Goal: Transaction & Acquisition: Purchase product/service

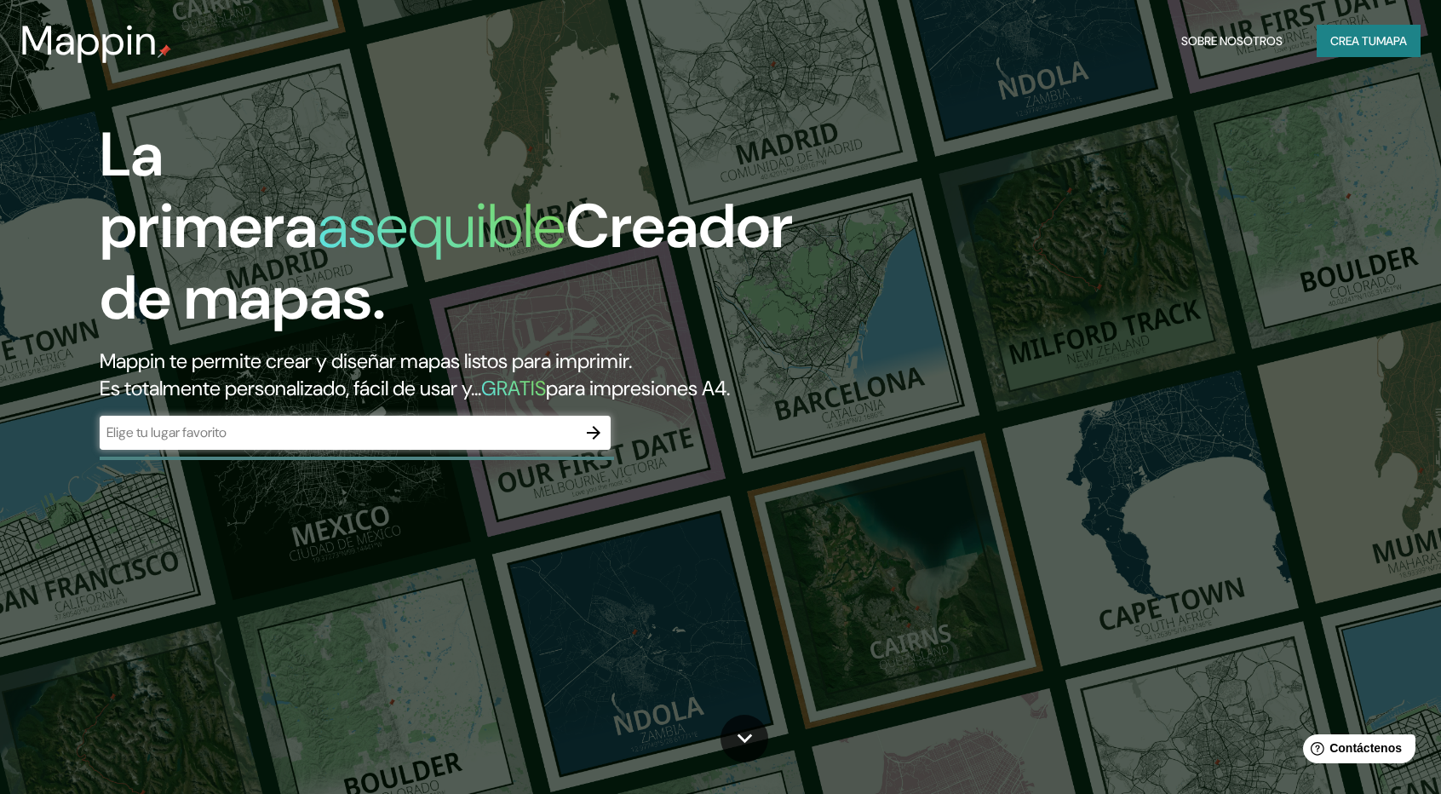
click at [591, 425] on icon "button" at bounding box center [593, 432] width 20 height 20
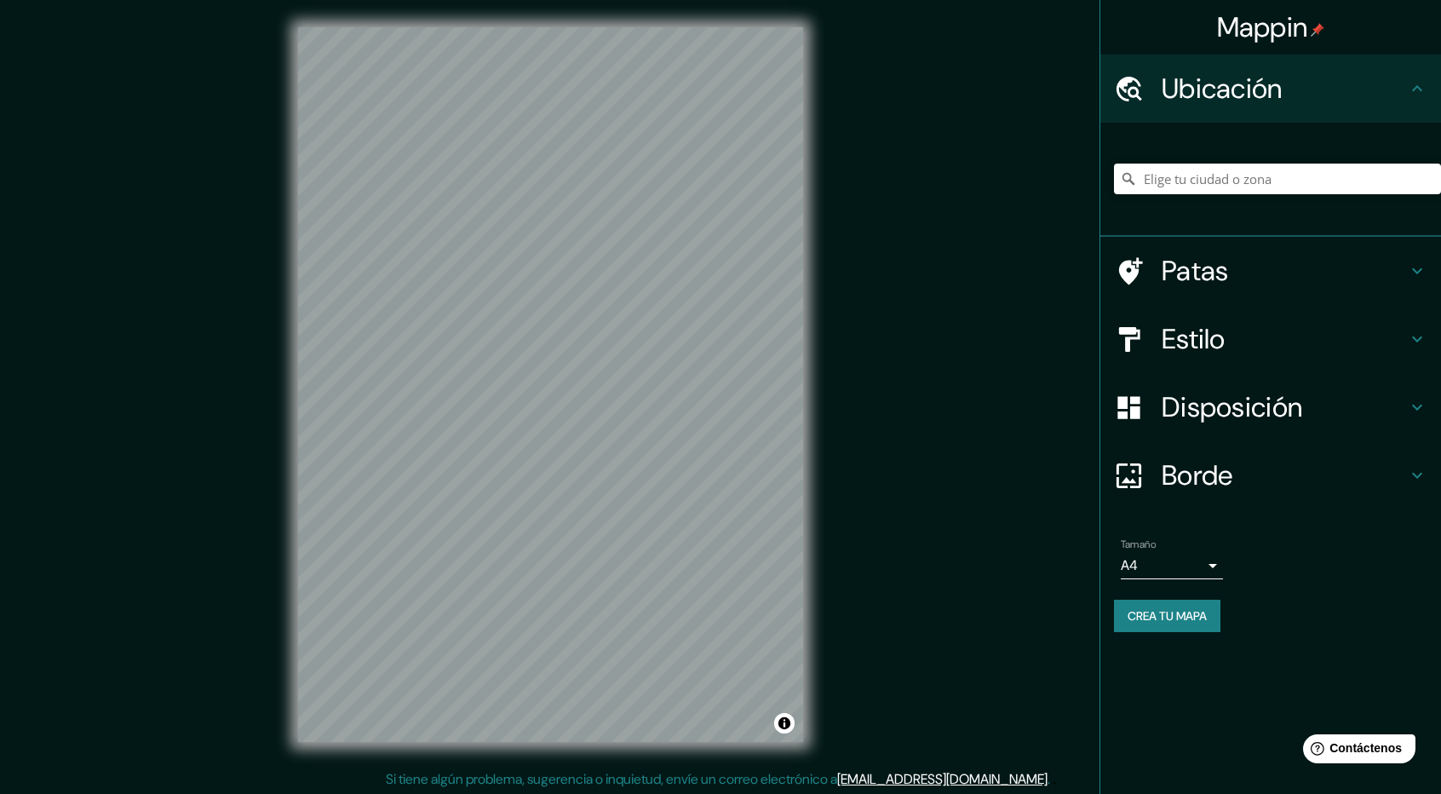
click at [1204, 339] on font "Estilo" at bounding box center [1193, 339] width 64 height 36
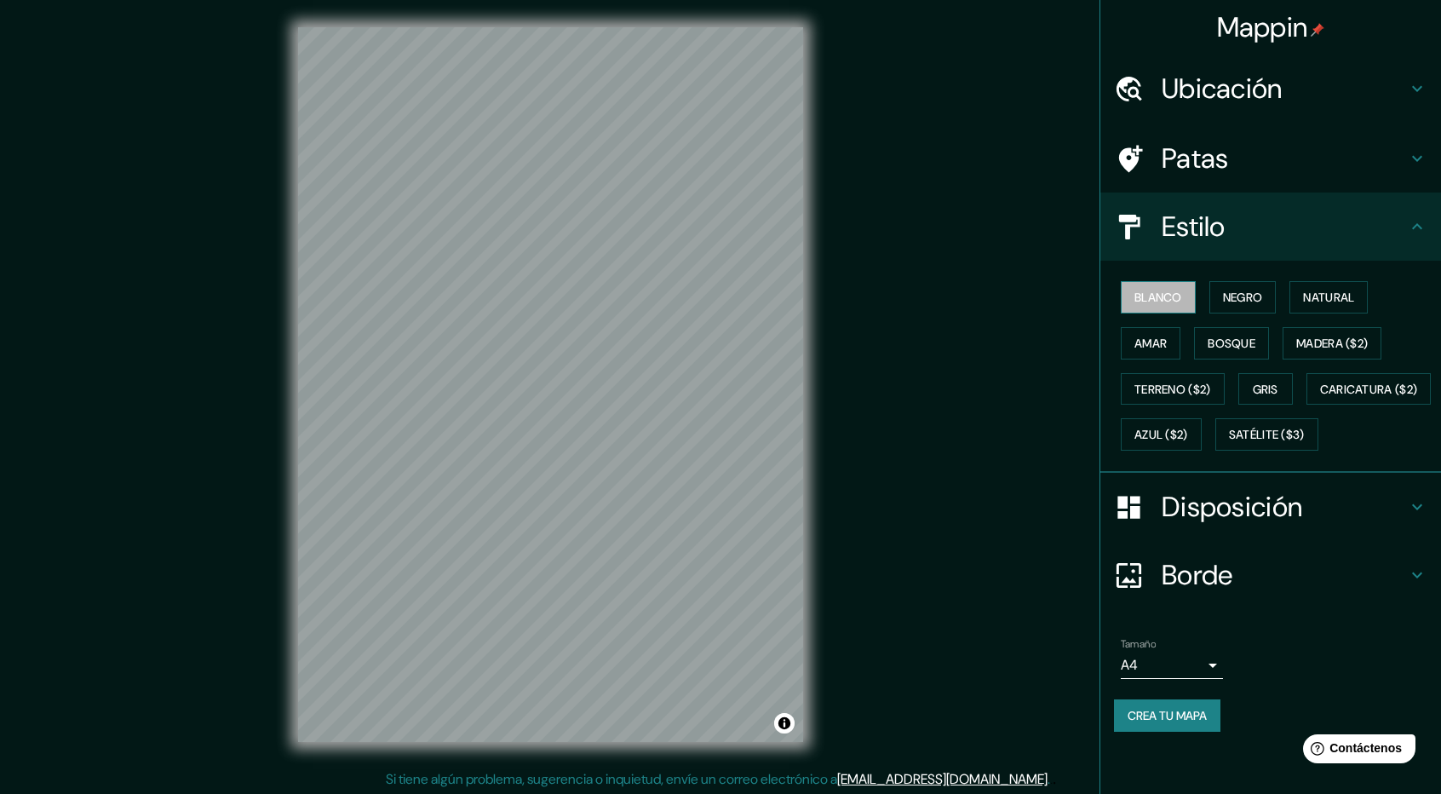
click at [1172, 296] on font "Blanco" at bounding box center [1158, 296] width 48 height 15
click at [1230, 86] on font "Ubicación" at bounding box center [1221, 89] width 121 height 36
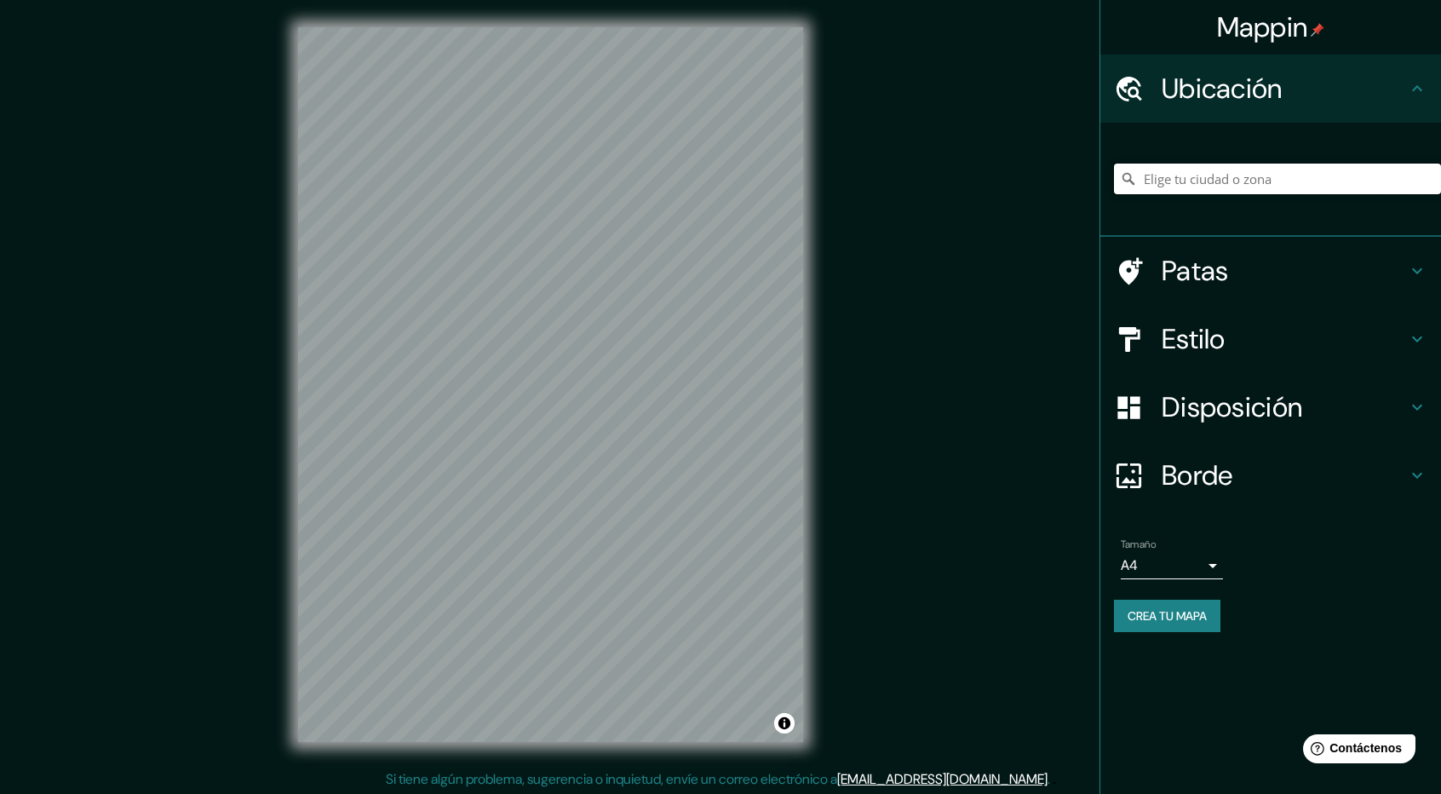
click at [1225, 180] on input "Elige tu ciudad o zona" at bounding box center [1277, 178] width 327 height 31
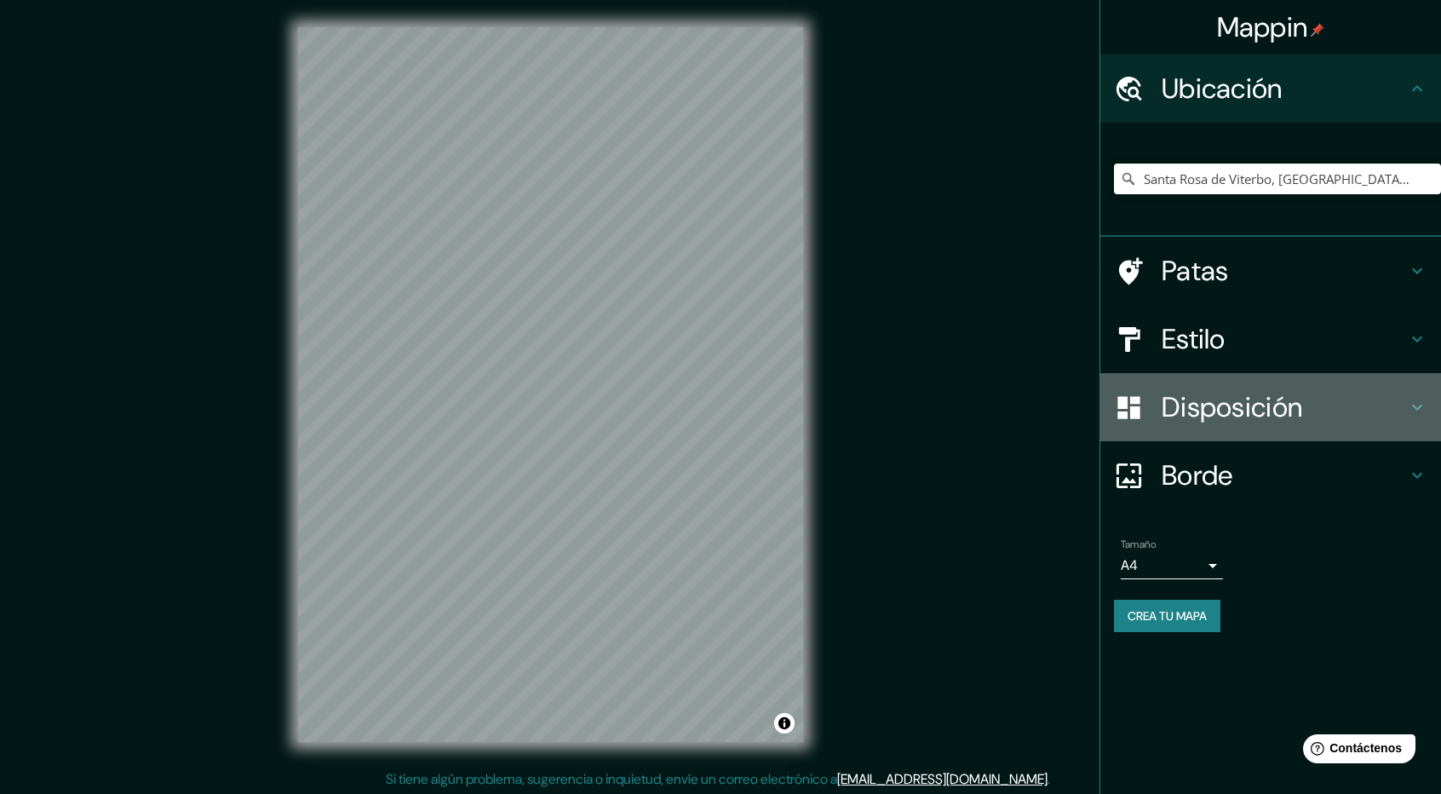
click at [1219, 409] on font "Disposición" at bounding box center [1231, 407] width 140 height 36
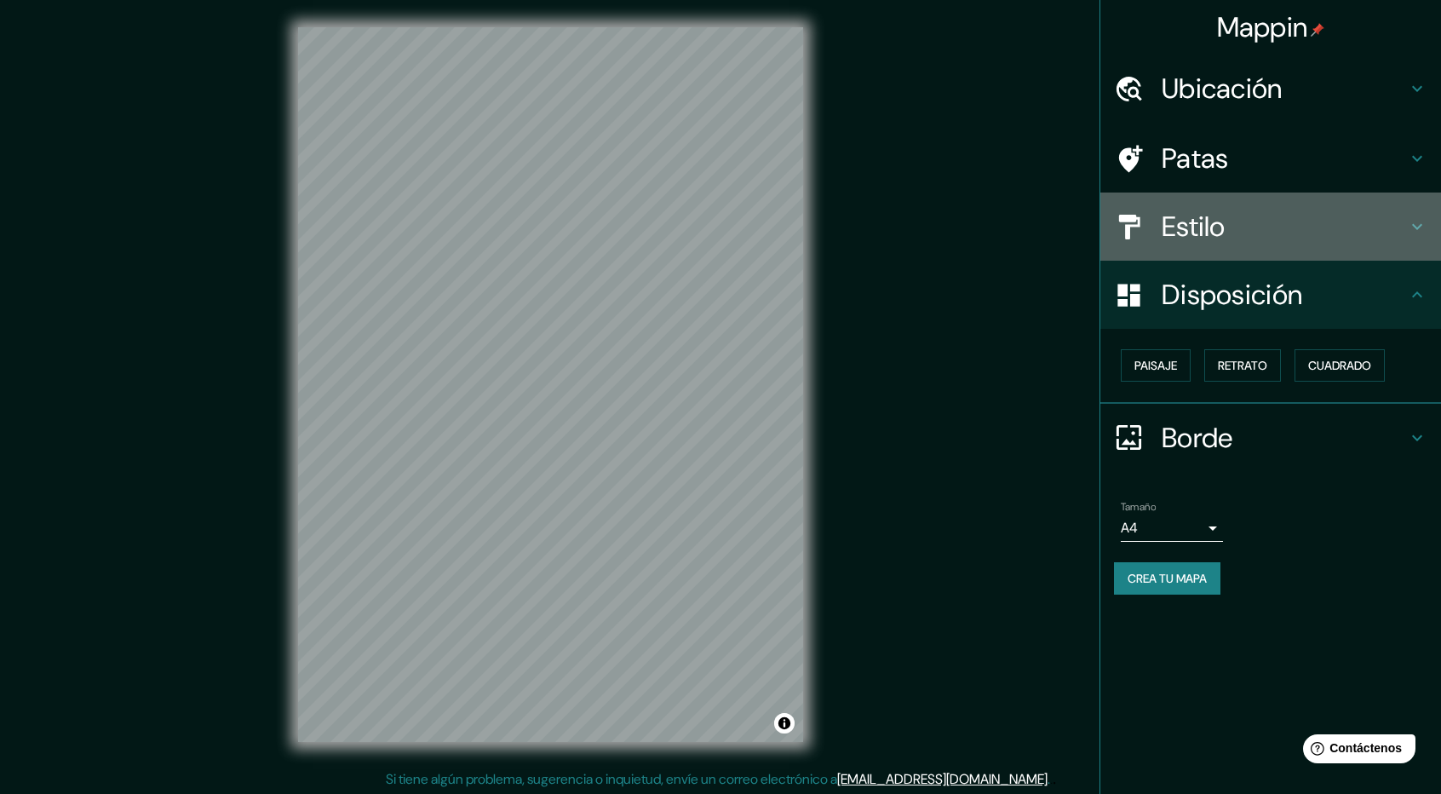
click at [1188, 221] on font "Estilo" at bounding box center [1193, 227] width 64 height 36
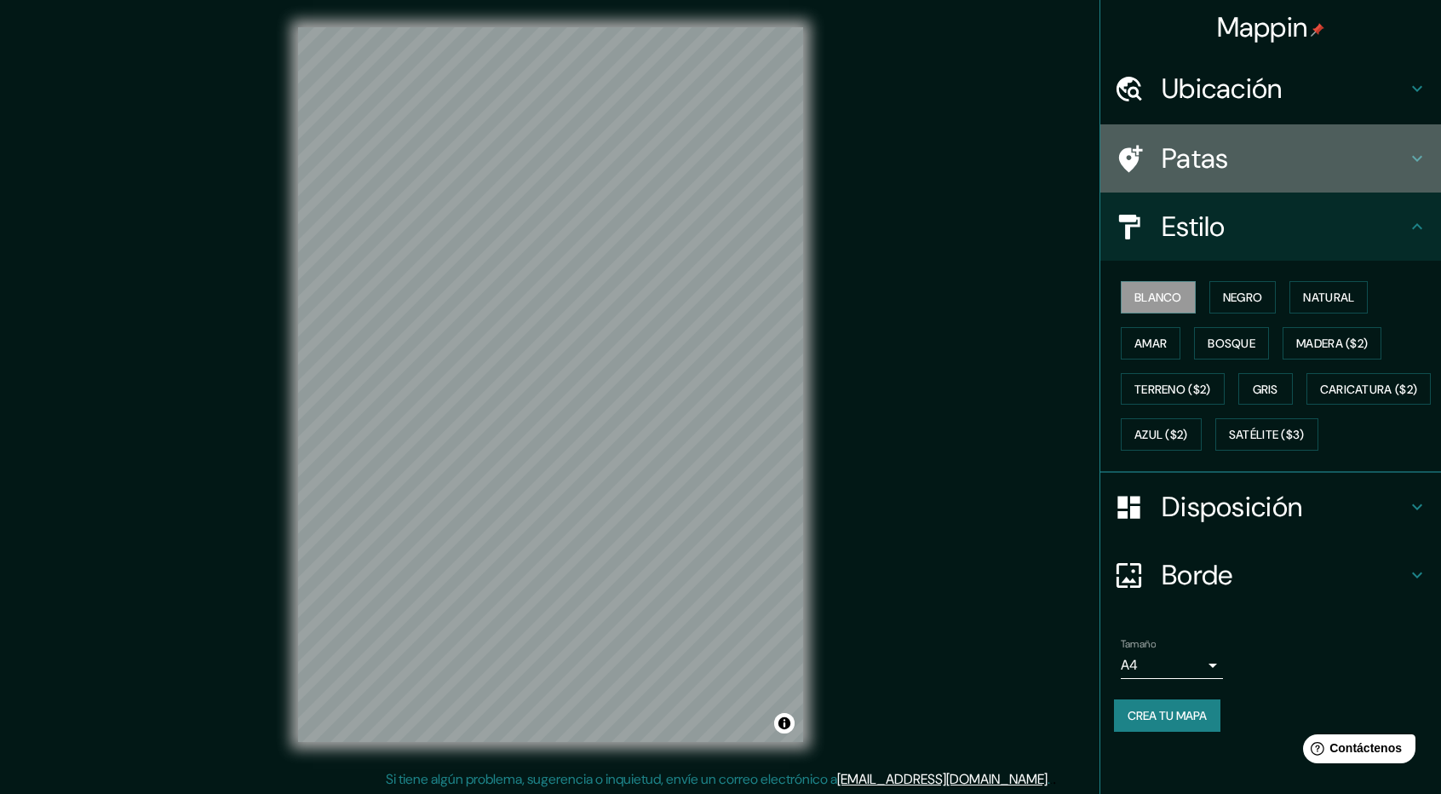
click at [1189, 161] on font "Patas" at bounding box center [1194, 158] width 67 height 36
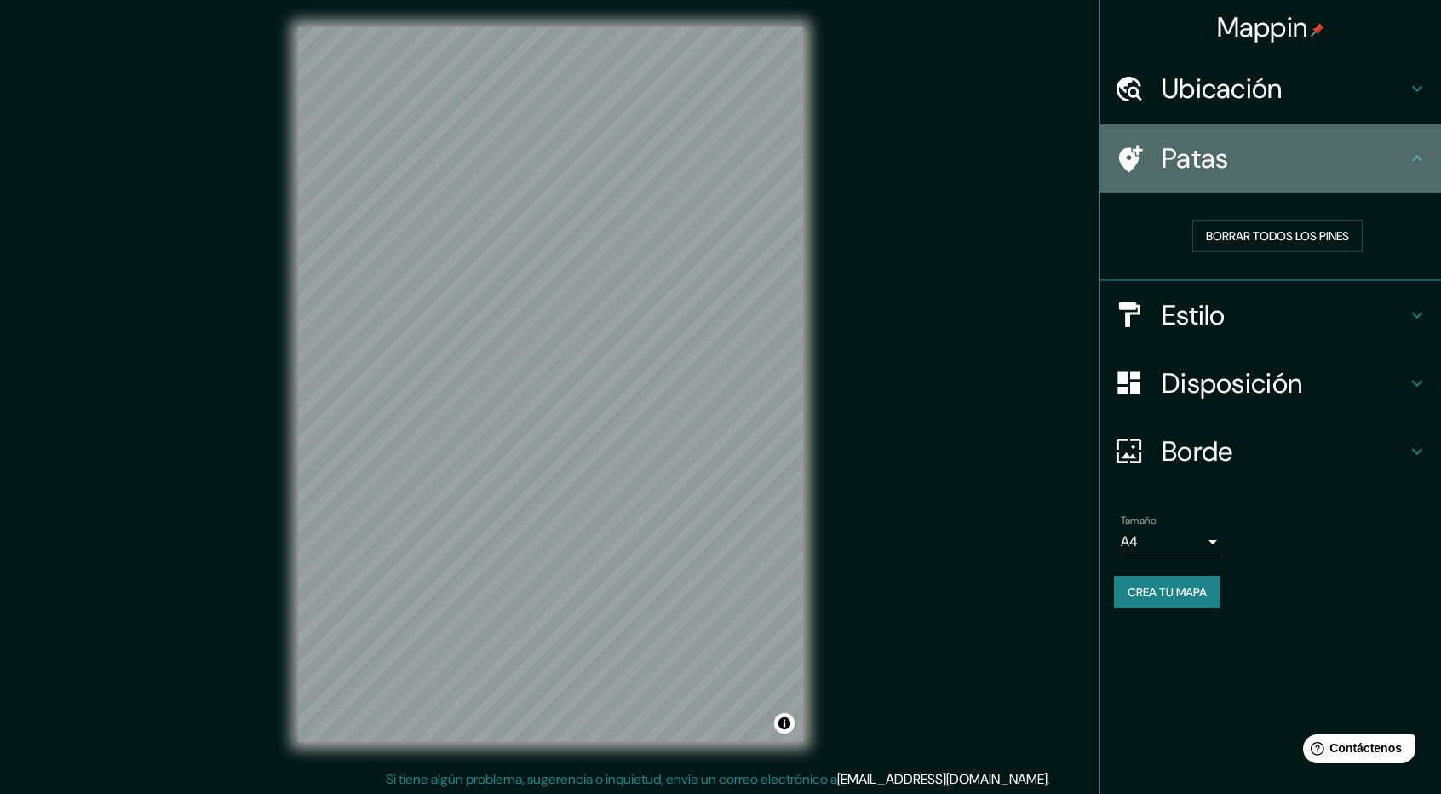
click at [1219, 169] on font "Patas" at bounding box center [1194, 158] width 67 height 36
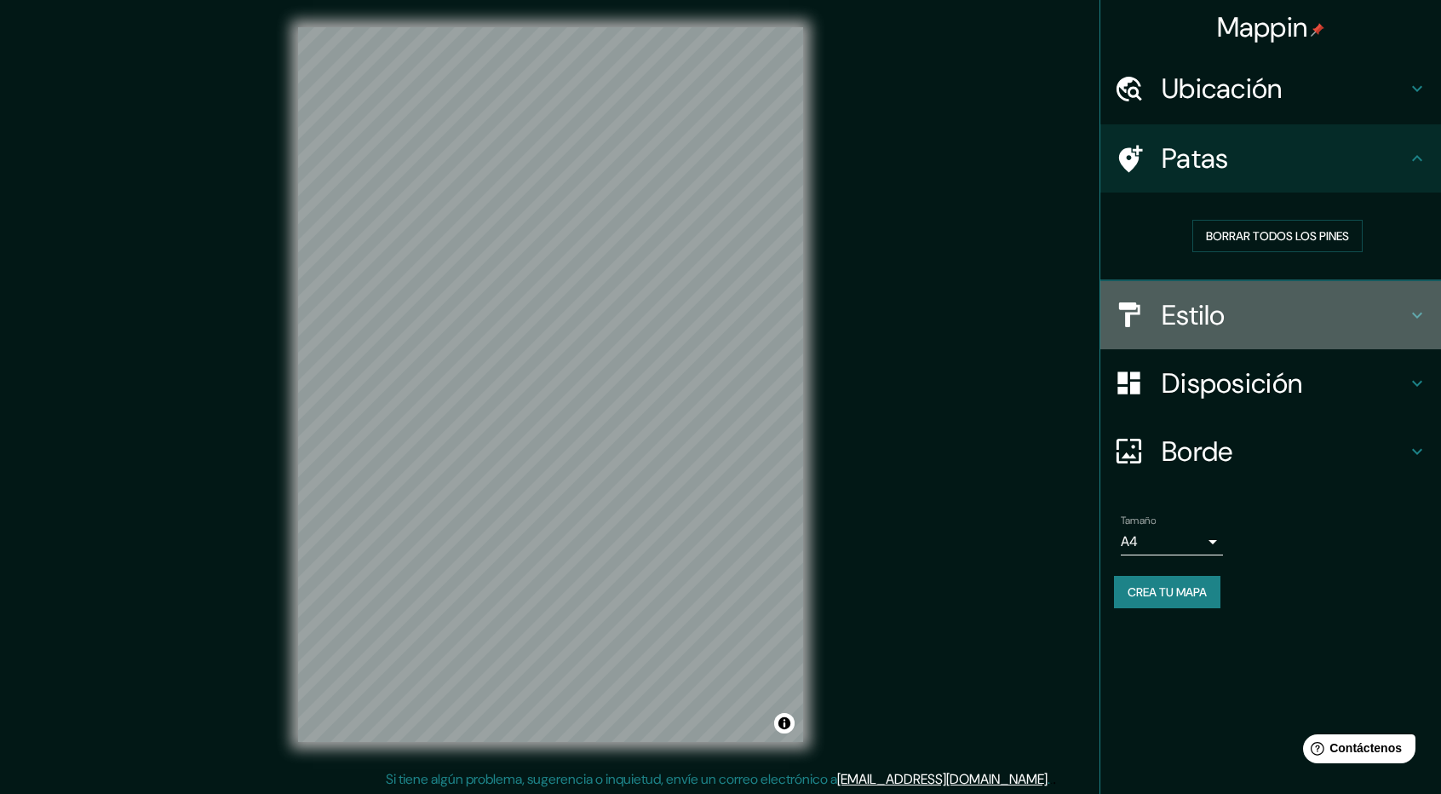
click at [1214, 313] on font "Estilo" at bounding box center [1193, 315] width 64 height 36
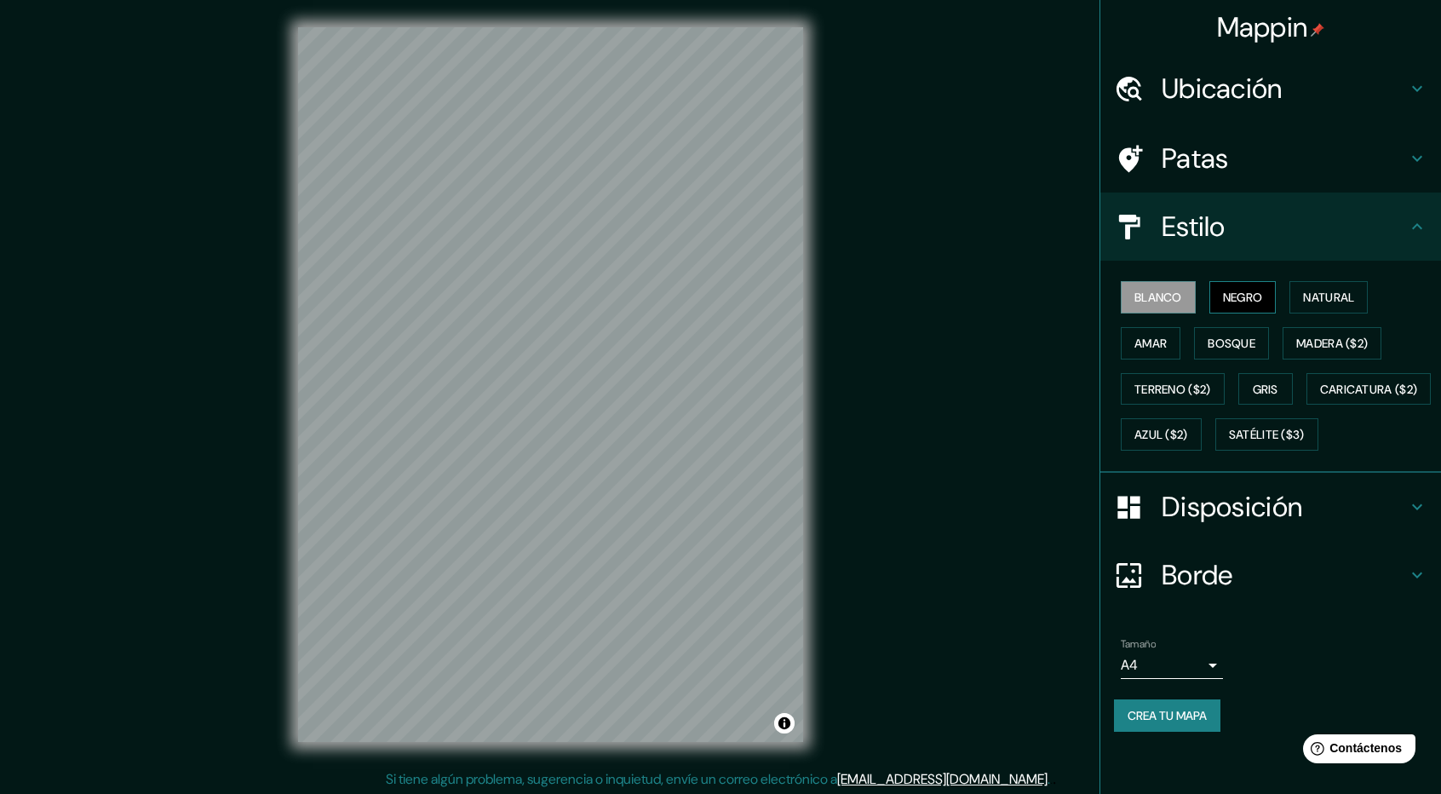
click at [1235, 290] on font "Negro" at bounding box center [1243, 296] width 40 height 15
click at [1351, 297] on font "Natural" at bounding box center [1328, 296] width 51 height 15
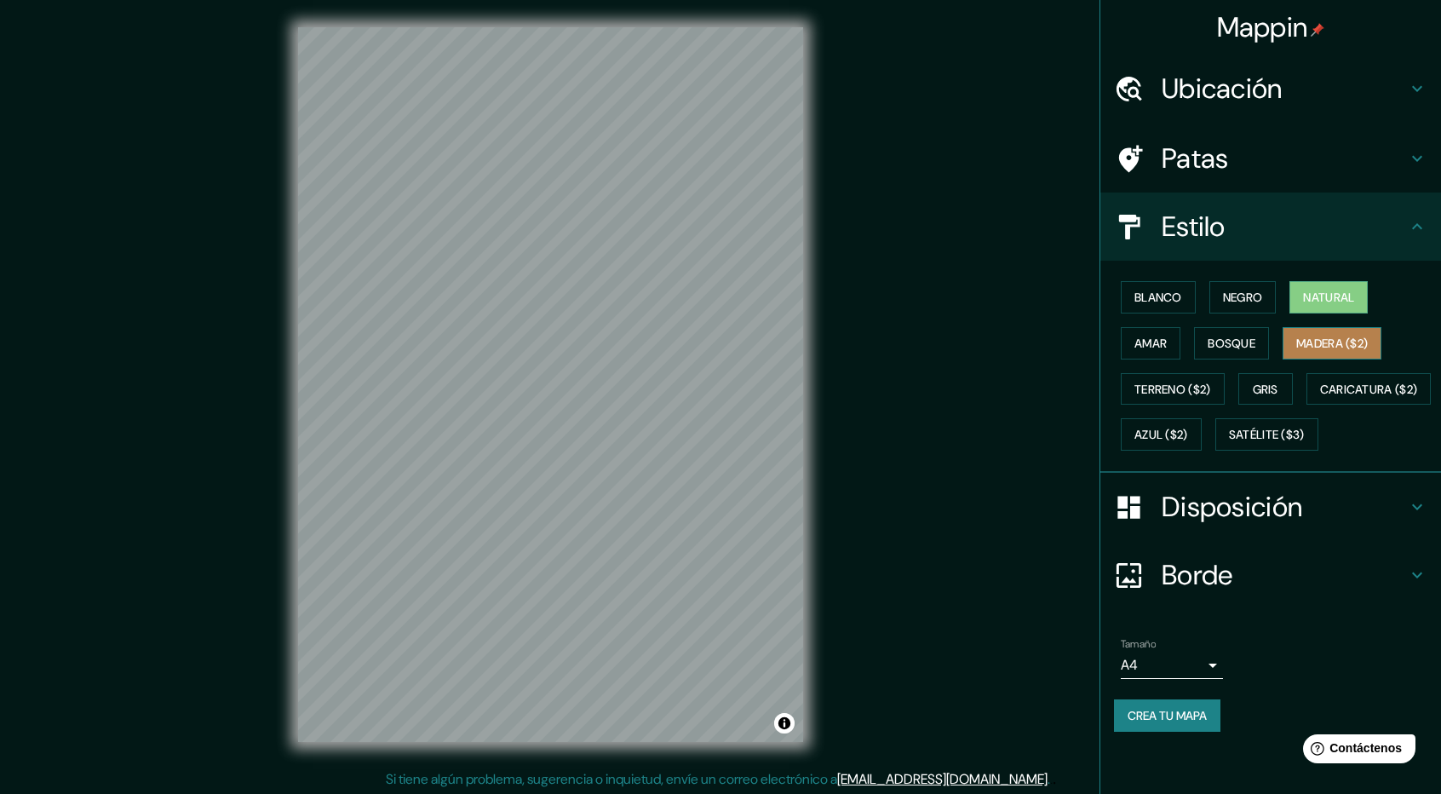
click at [1332, 336] on font "Madera ($2)" at bounding box center [1332, 342] width 72 height 15
click at [1240, 335] on font "Bosque" at bounding box center [1231, 342] width 48 height 15
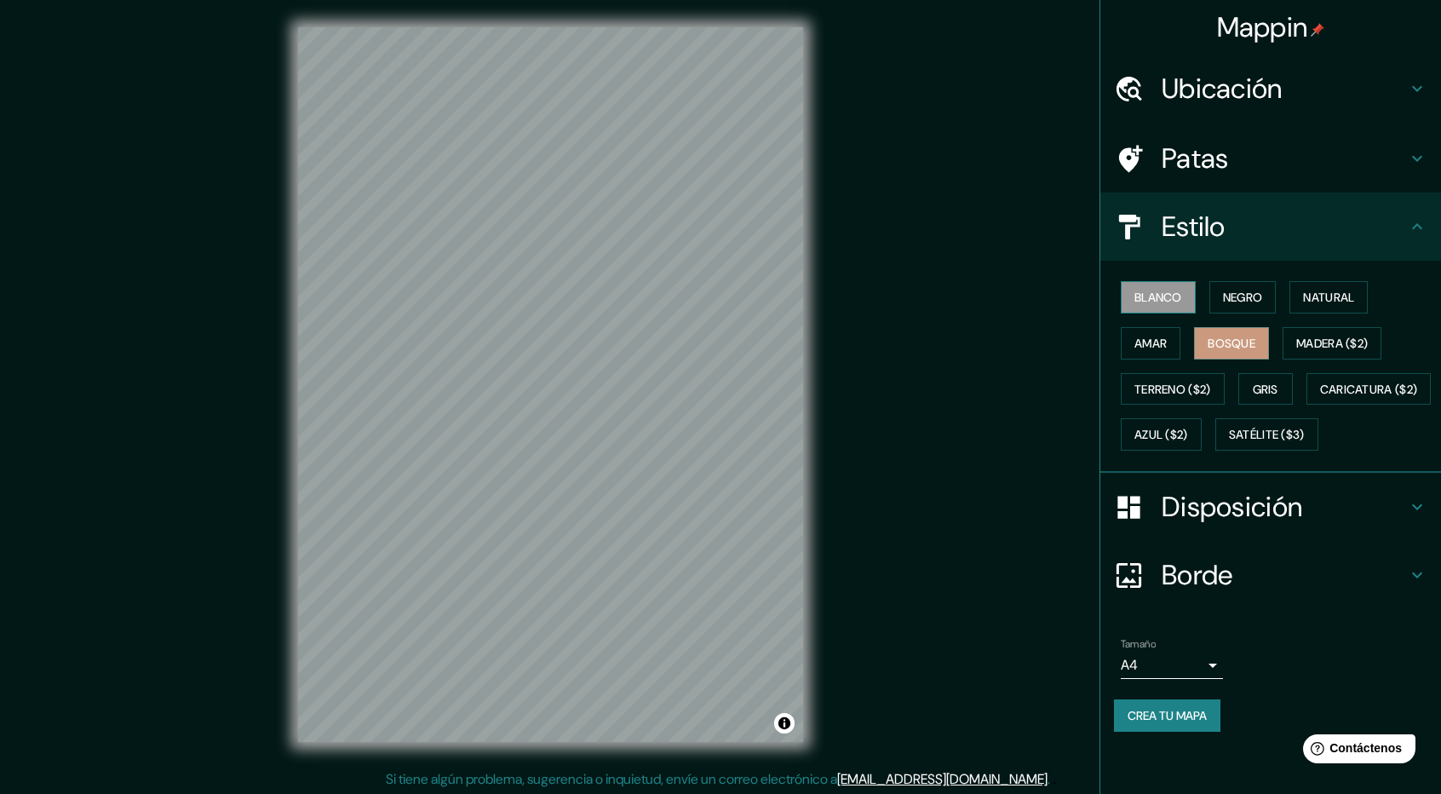
click at [1160, 283] on button "Blanco" at bounding box center [1157, 297] width 75 height 32
click at [1240, 304] on font "Negro" at bounding box center [1243, 296] width 40 height 15
click at [1265, 388] on font "Gris" at bounding box center [1265, 388] width 26 height 15
click at [1154, 333] on font "Amar" at bounding box center [1150, 343] width 32 height 22
click at [1165, 296] on font "Blanco" at bounding box center [1158, 296] width 48 height 15
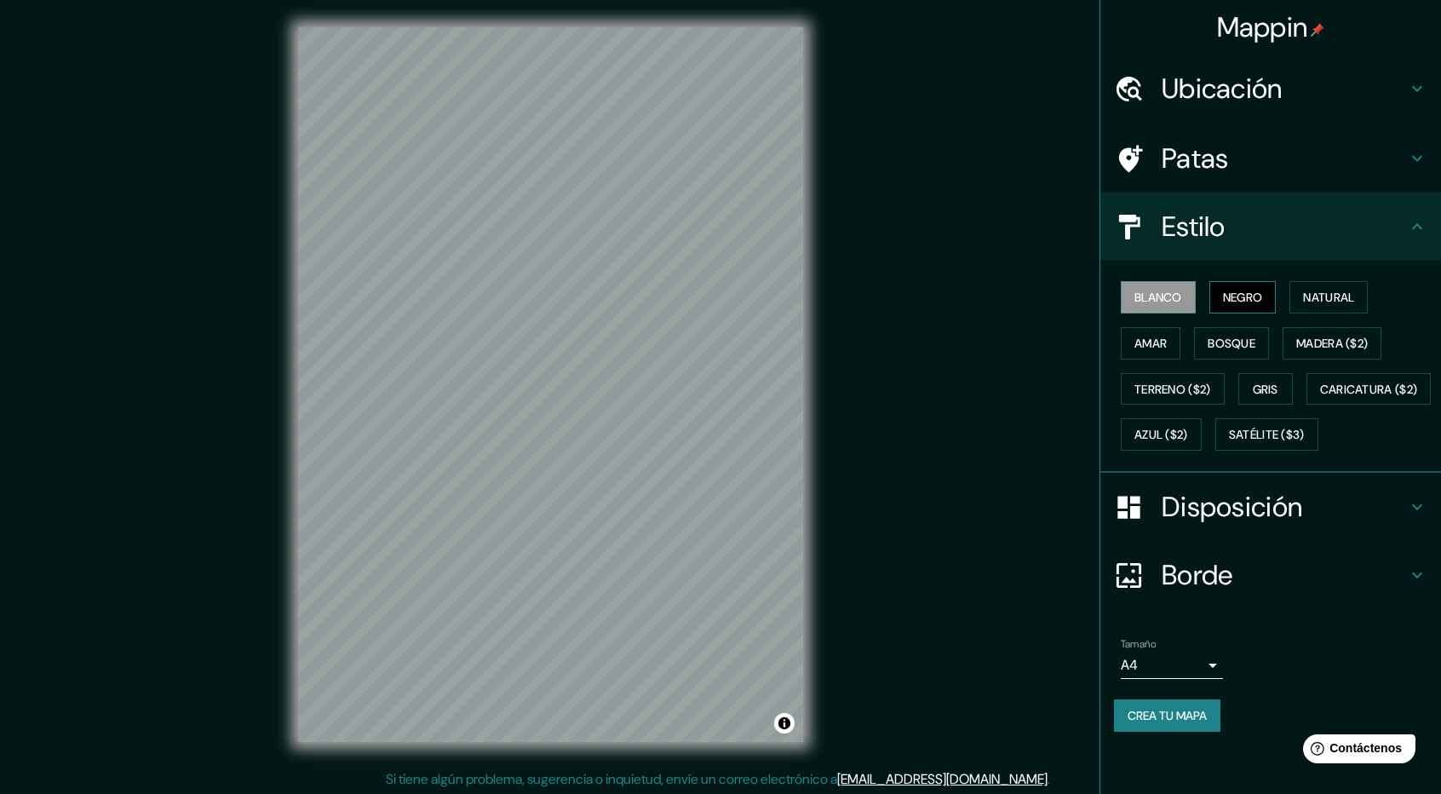
click at [1236, 286] on font "Negro" at bounding box center [1243, 297] width 40 height 22
click at [1391, 524] on h4 "Disposición" at bounding box center [1283, 507] width 245 height 34
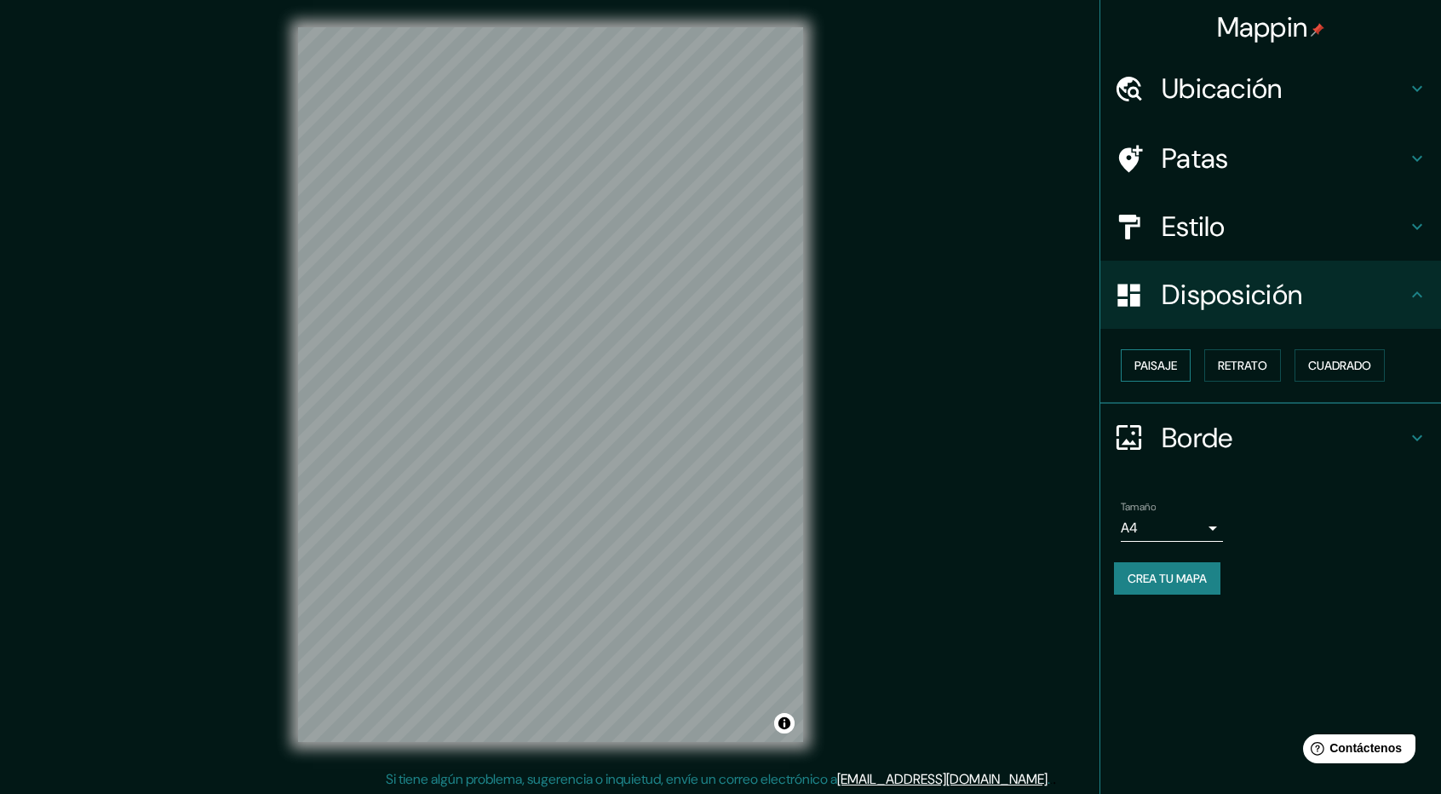
click at [1155, 359] on font "Paisaje" at bounding box center [1155, 365] width 43 height 15
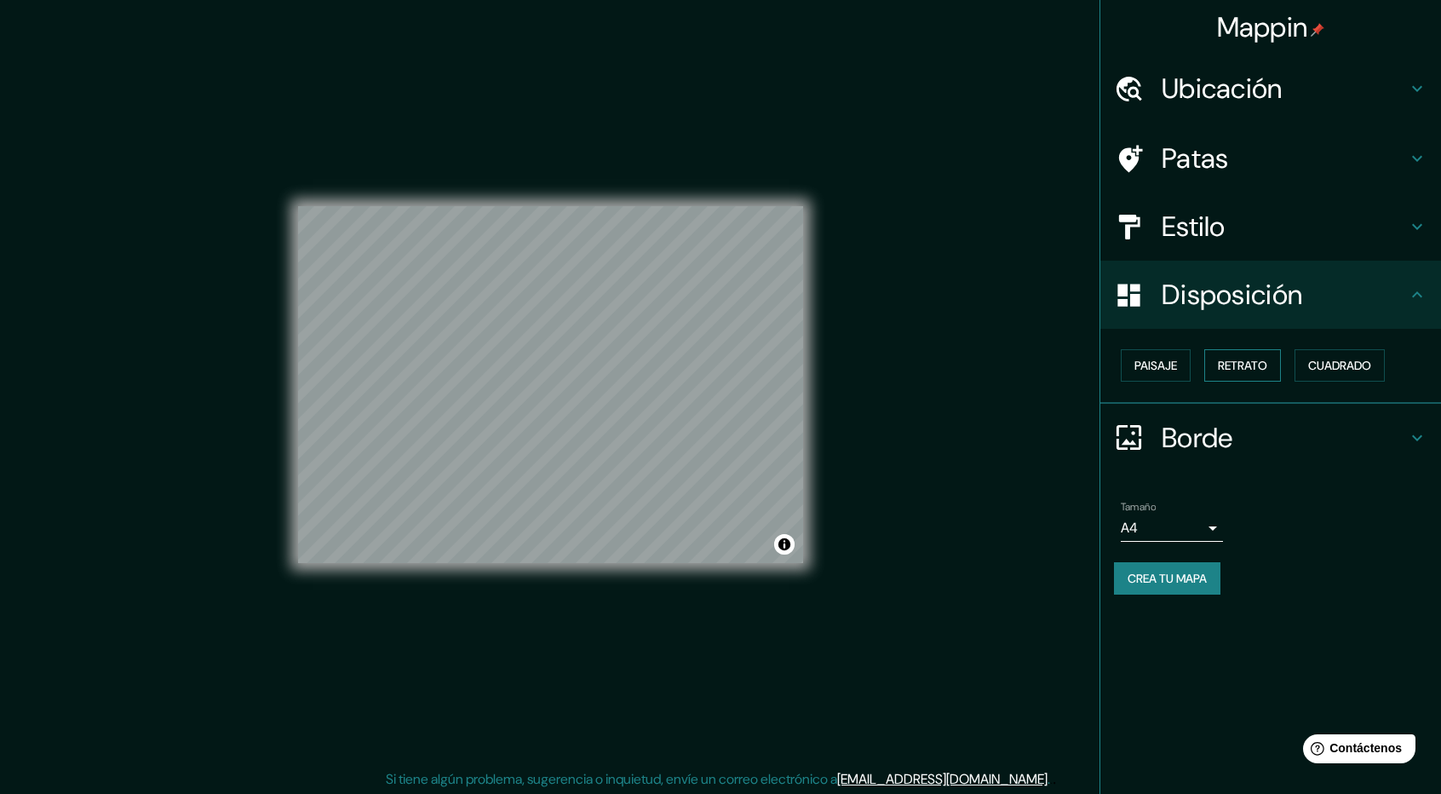
click at [1235, 360] on font "Retrato" at bounding box center [1242, 365] width 49 height 15
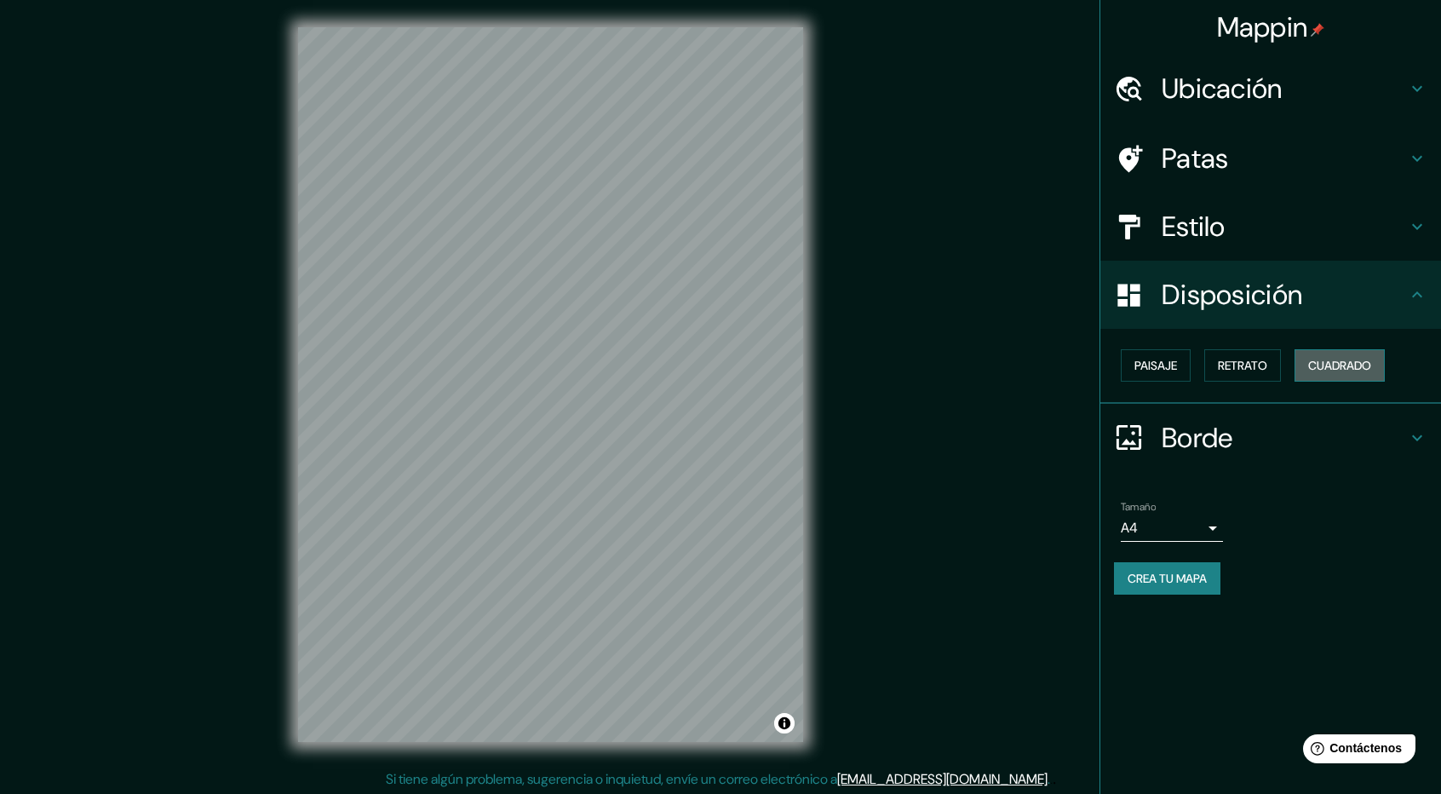
click at [1321, 360] on font "Cuadrado" at bounding box center [1339, 365] width 63 height 15
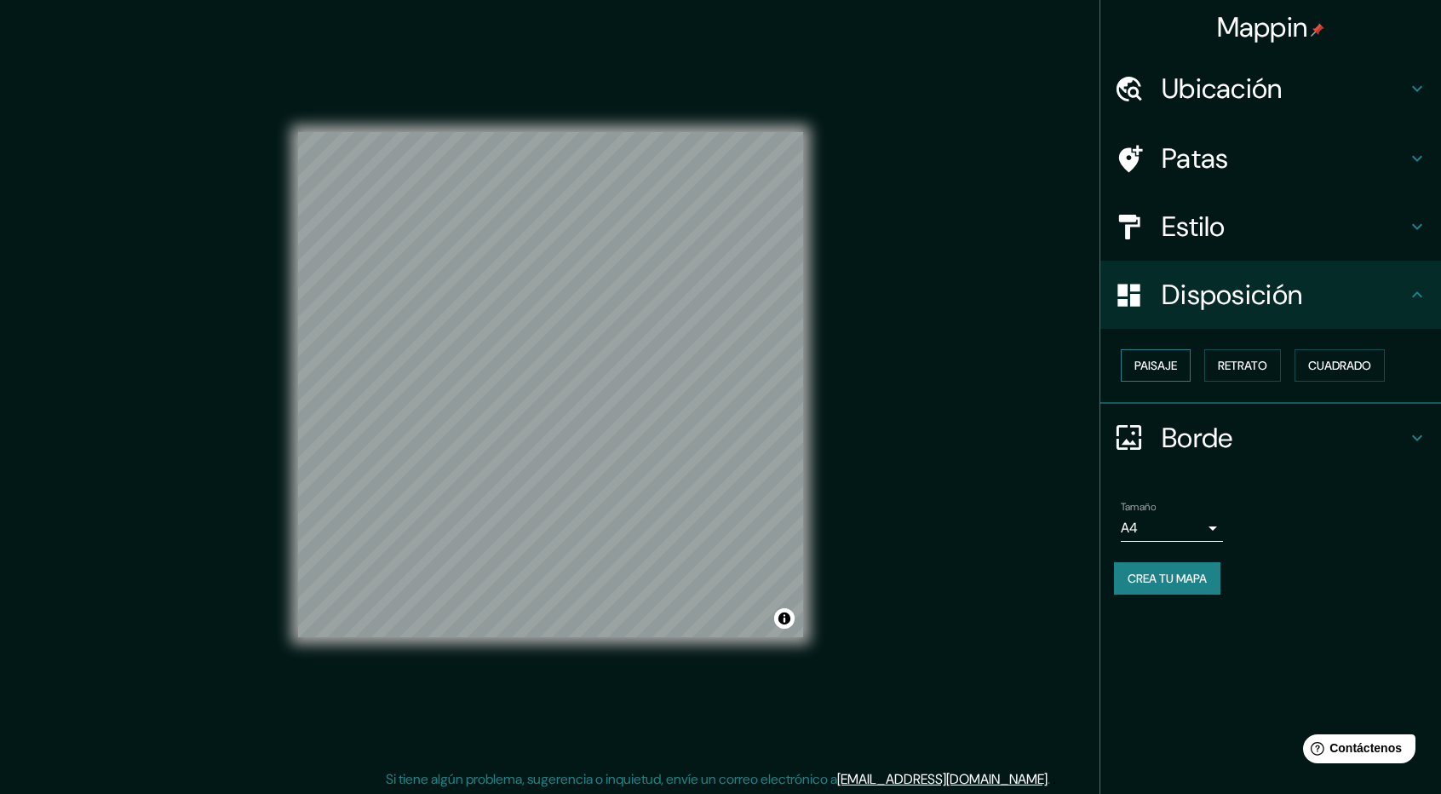
click at [1156, 364] on font "Paisaje" at bounding box center [1155, 365] width 43 height 15
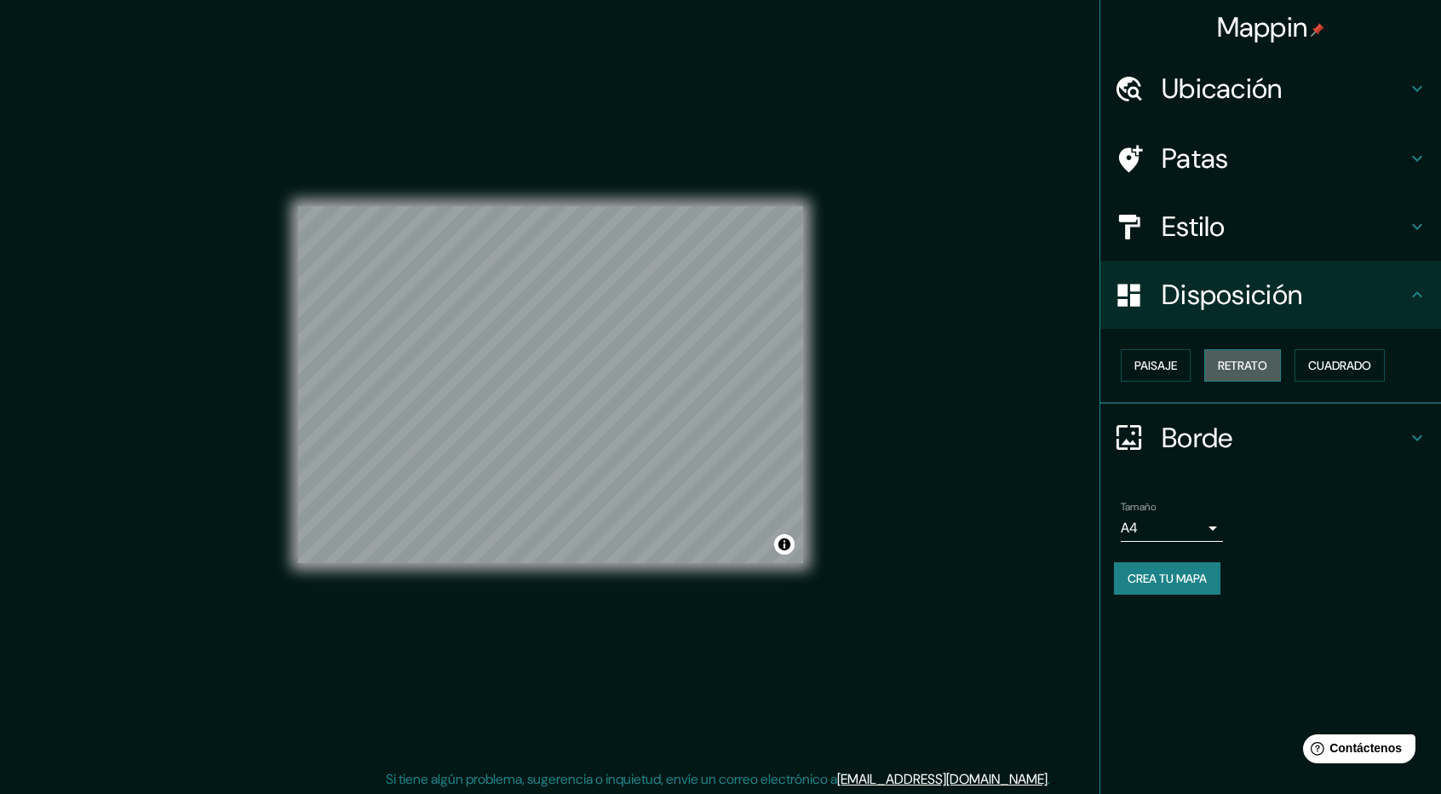
click at [1226, 363] on font "Retrato" at bounding box center [1242, 365] width 49 height 15
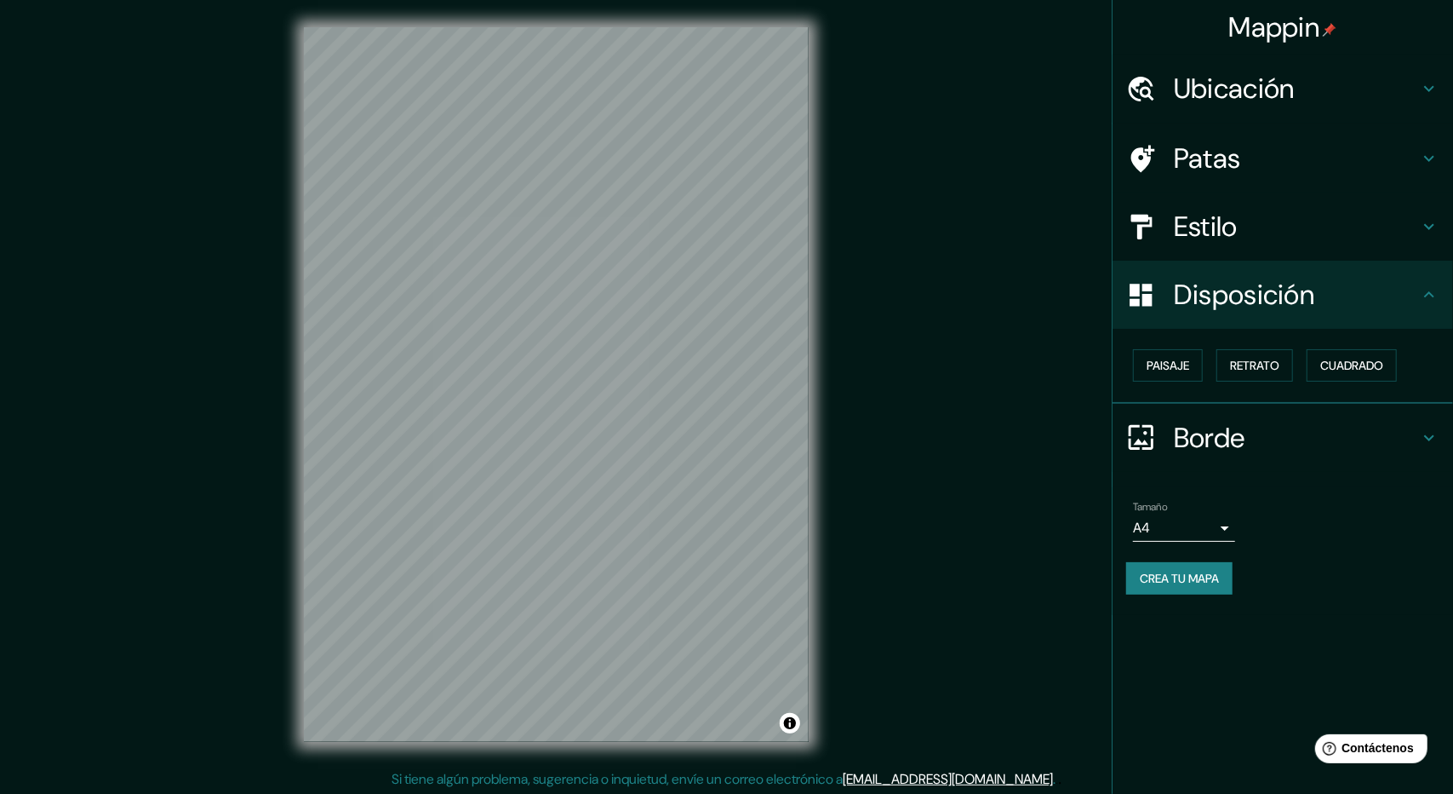
click at [1177, 526] on body "Mappin Ubicación Santa Rosa de Viterbo, [GEOGRAPHIC_DATA], [GEOGRAPHIC_DATA] Pa…" at bounding box center [726, 397] width 1453 height 794
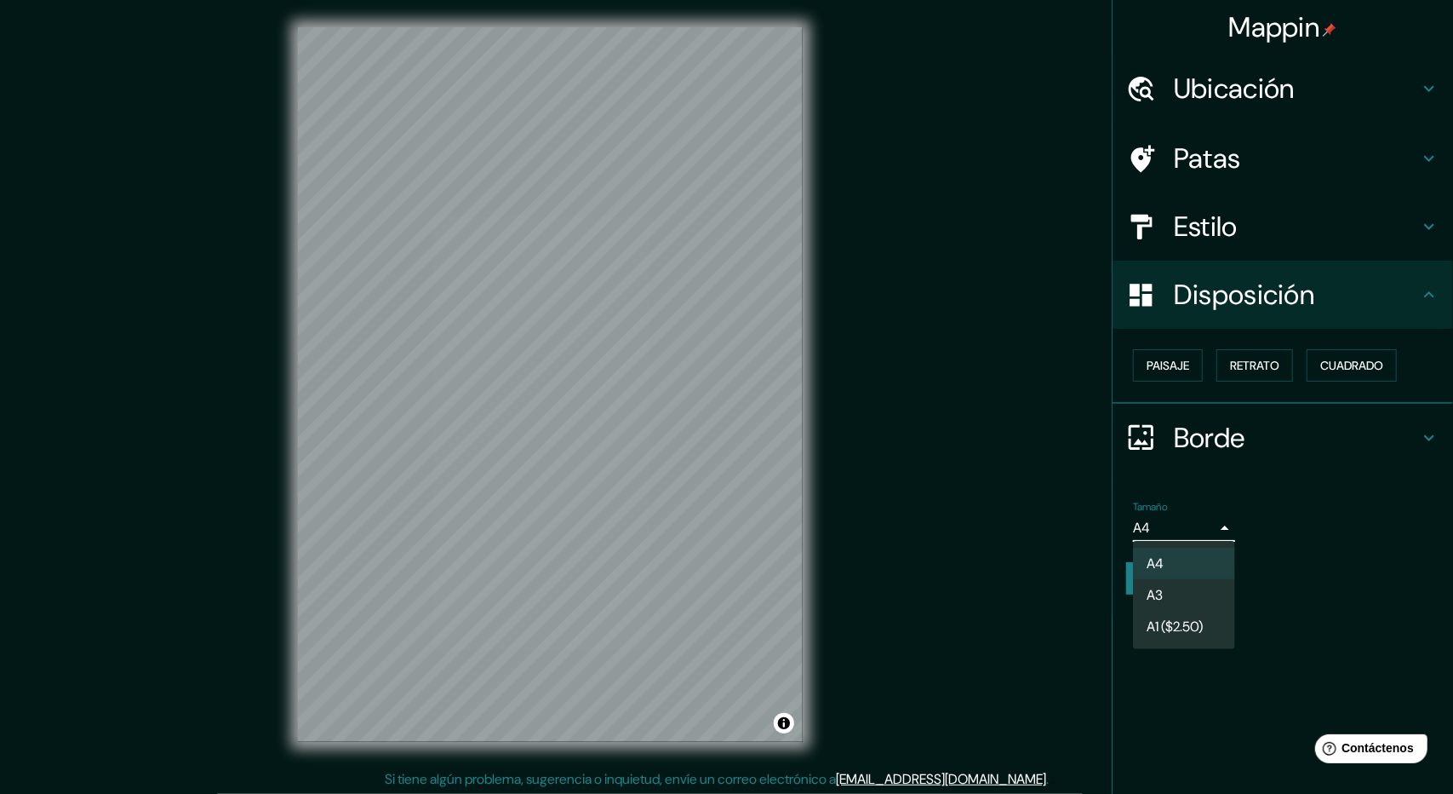
click at [1177, 526] on div at bounding box center [726, 397] width 1453 height 794
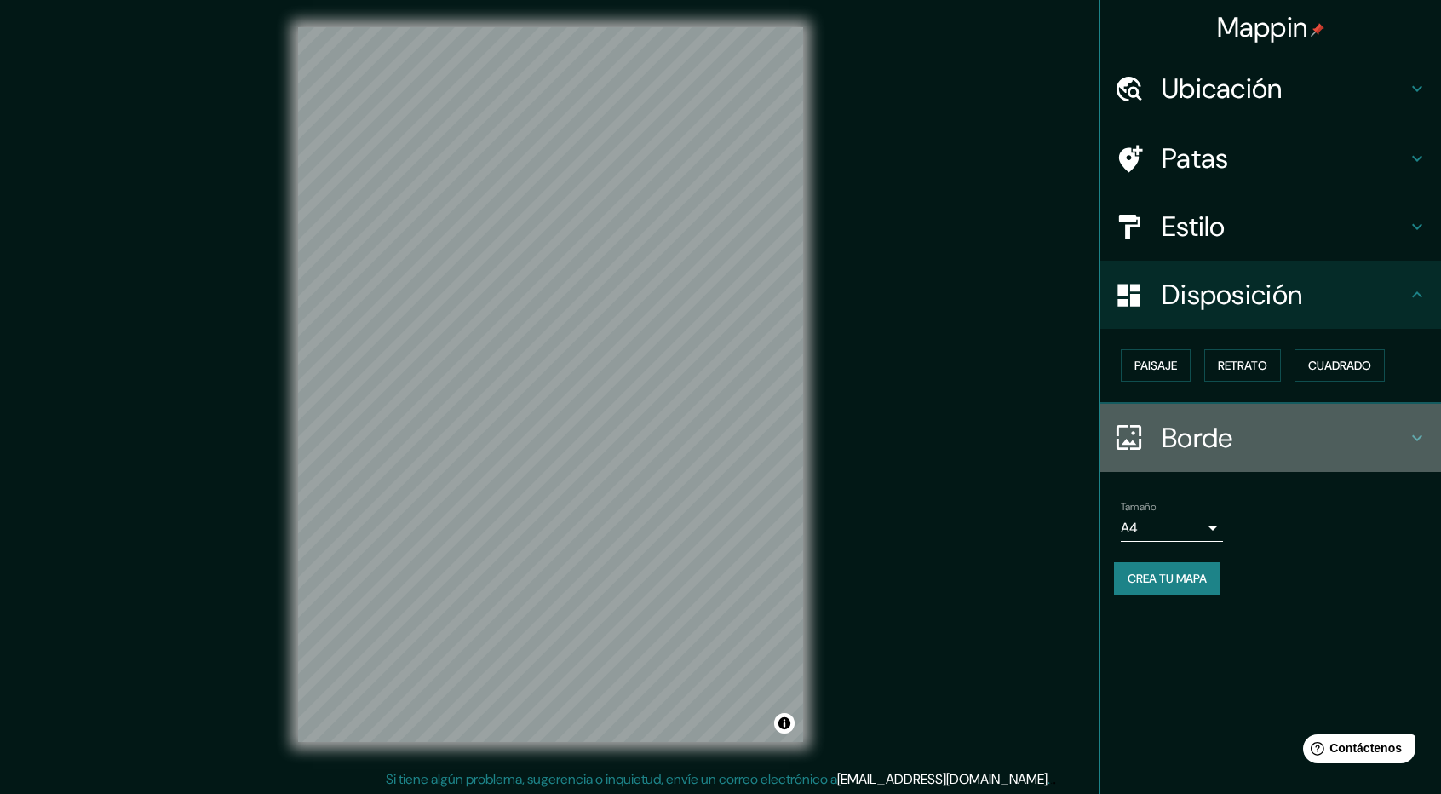
click at [1211, 431] on font "Borde" at bounding box center [1197, 438] width 72 height 36
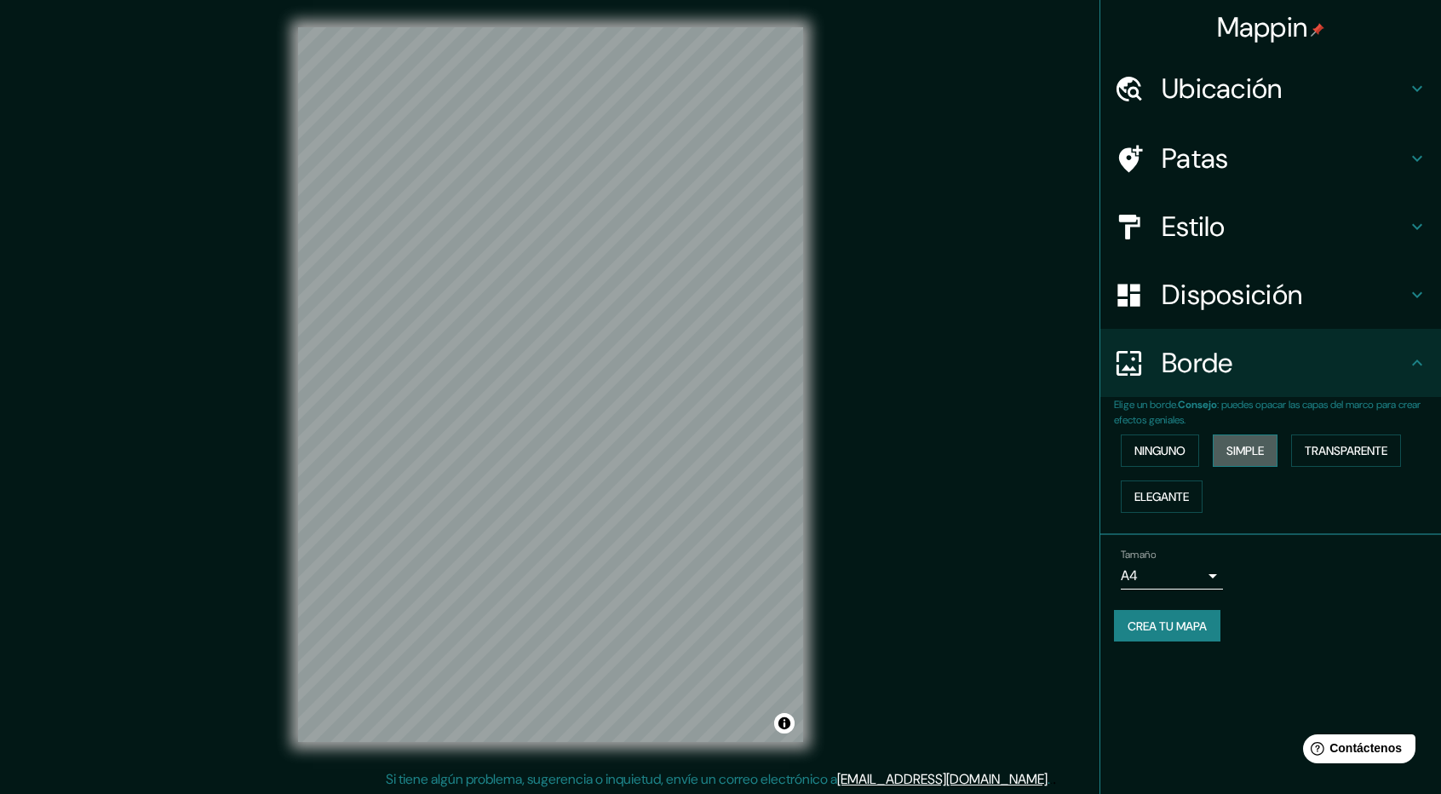
click at [1243, 452] on font "Simple" at bounding box center [1244, 450] width 37 height 15
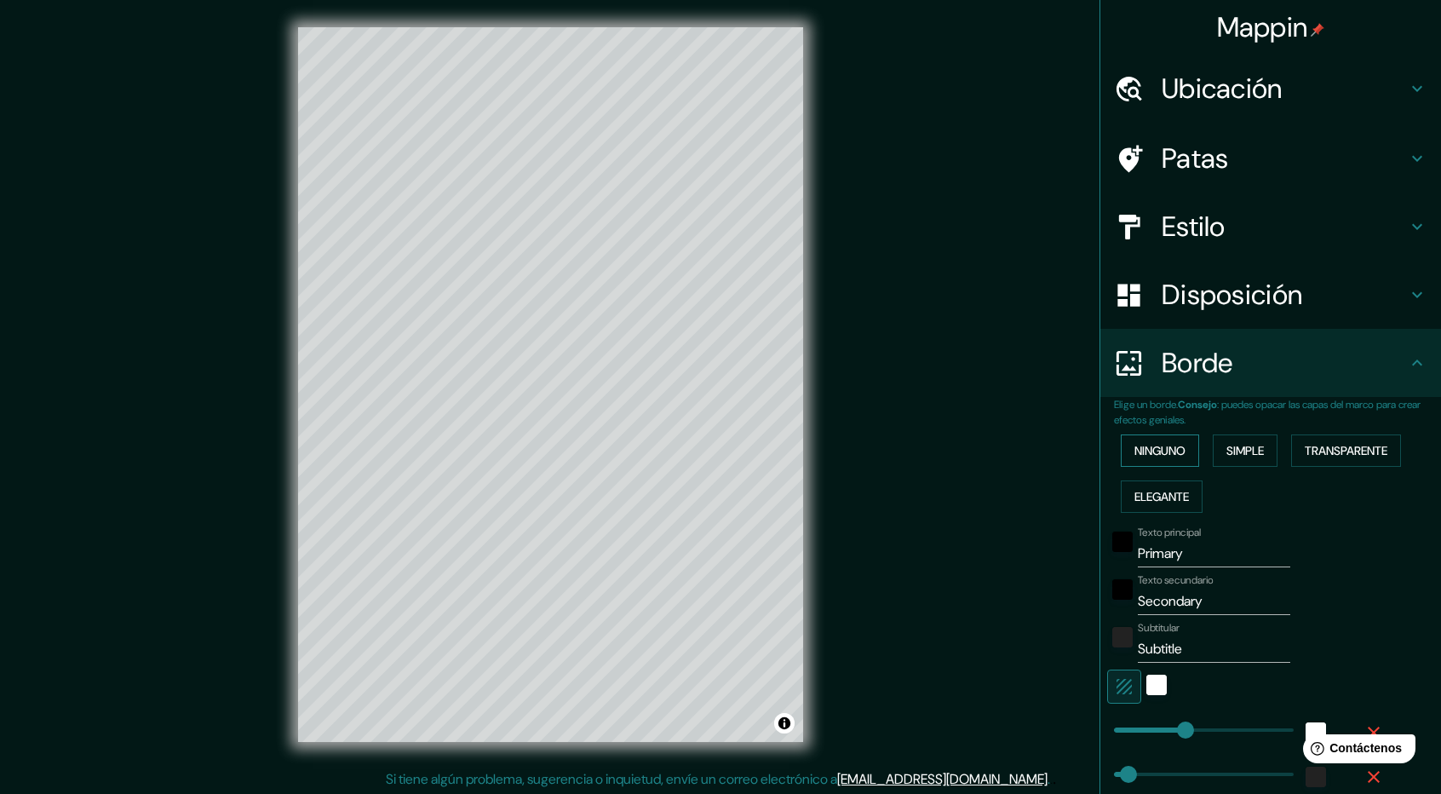
click at [1145, 456] on font "Ninguno" at bounding box center [1159, 450] width 51 height 15
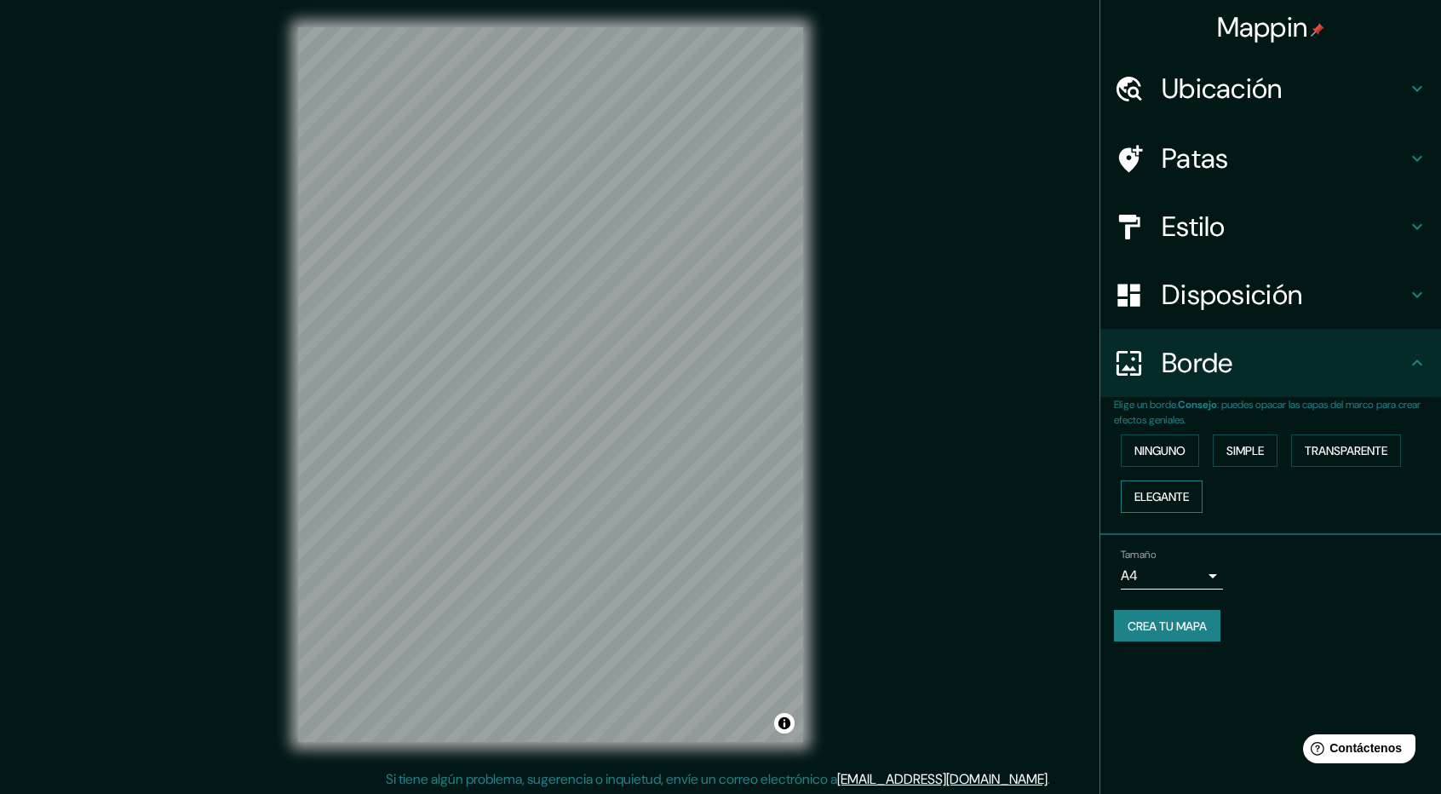
click at [1145, 490] on font "Elegante" at bounding box center [1161, 496] width 54 height 15
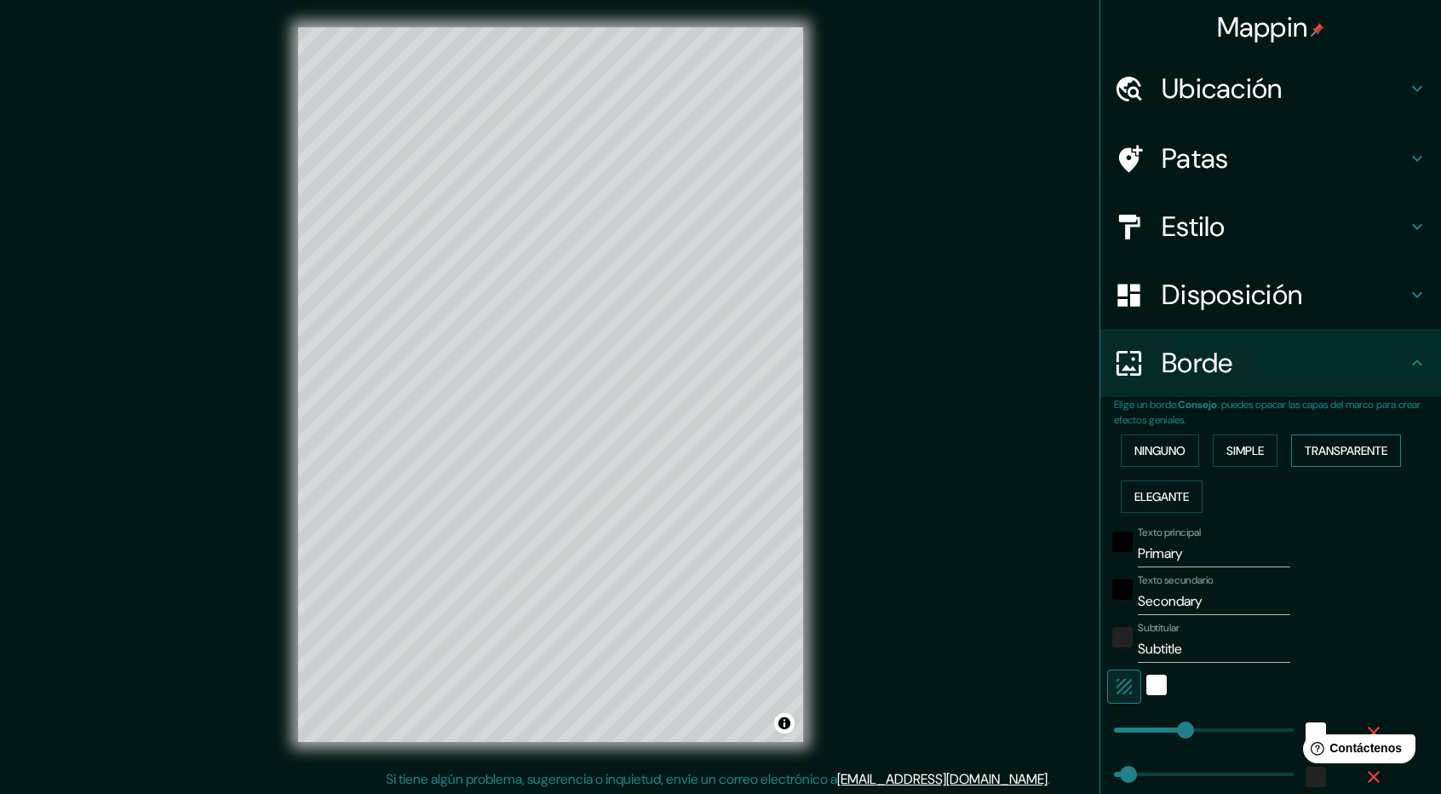
click at [1327, 454] on font "Transparente" at bounding box center [1345, 450] width 83 height 15
click at [1157, 459] on font "Ninguno" at bounding box center [1159, 450] width 51 height 22
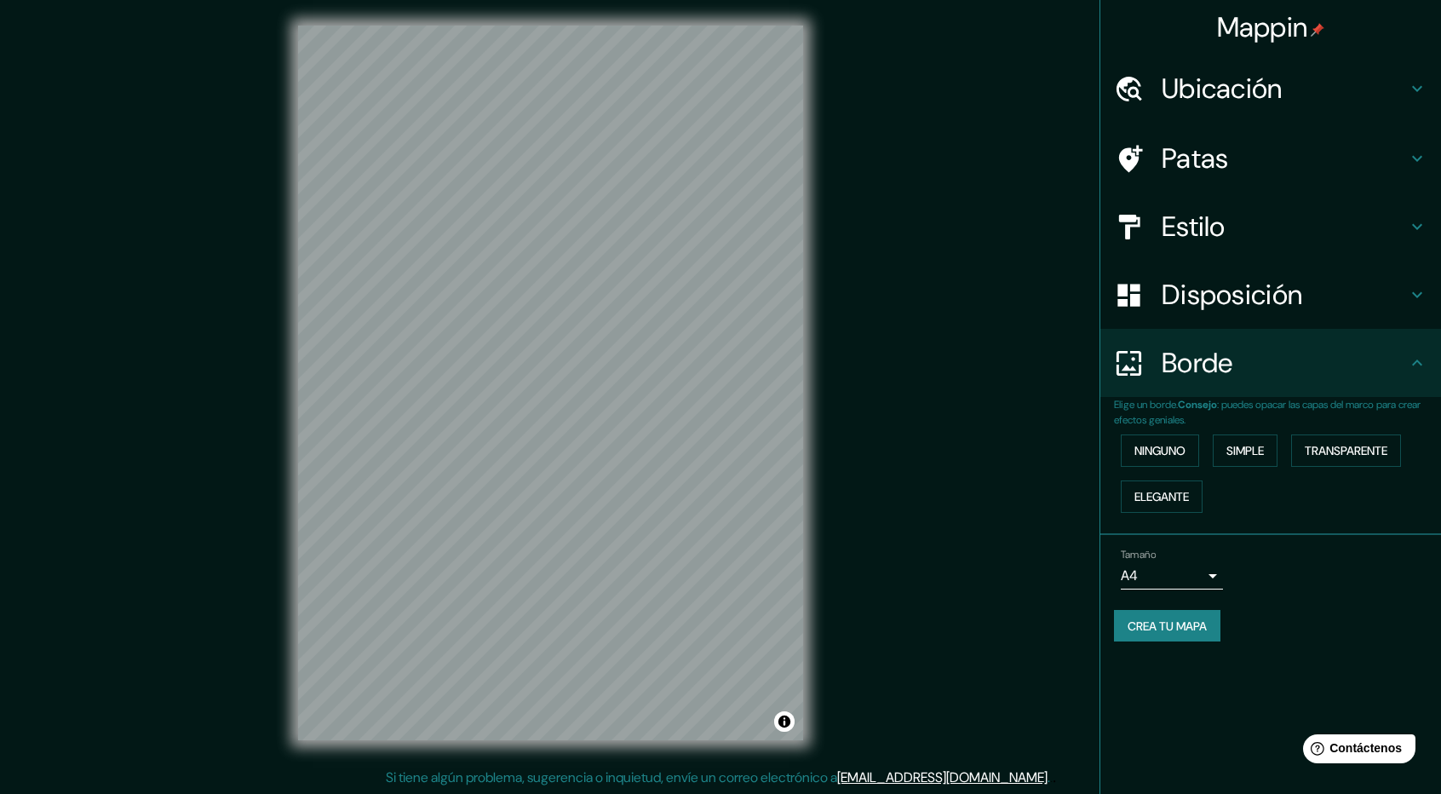
scroll to position [2, 0]
click at [1273, 224] on h4 "Estilo" at bounding box center [1283, 226] width 245 height 34
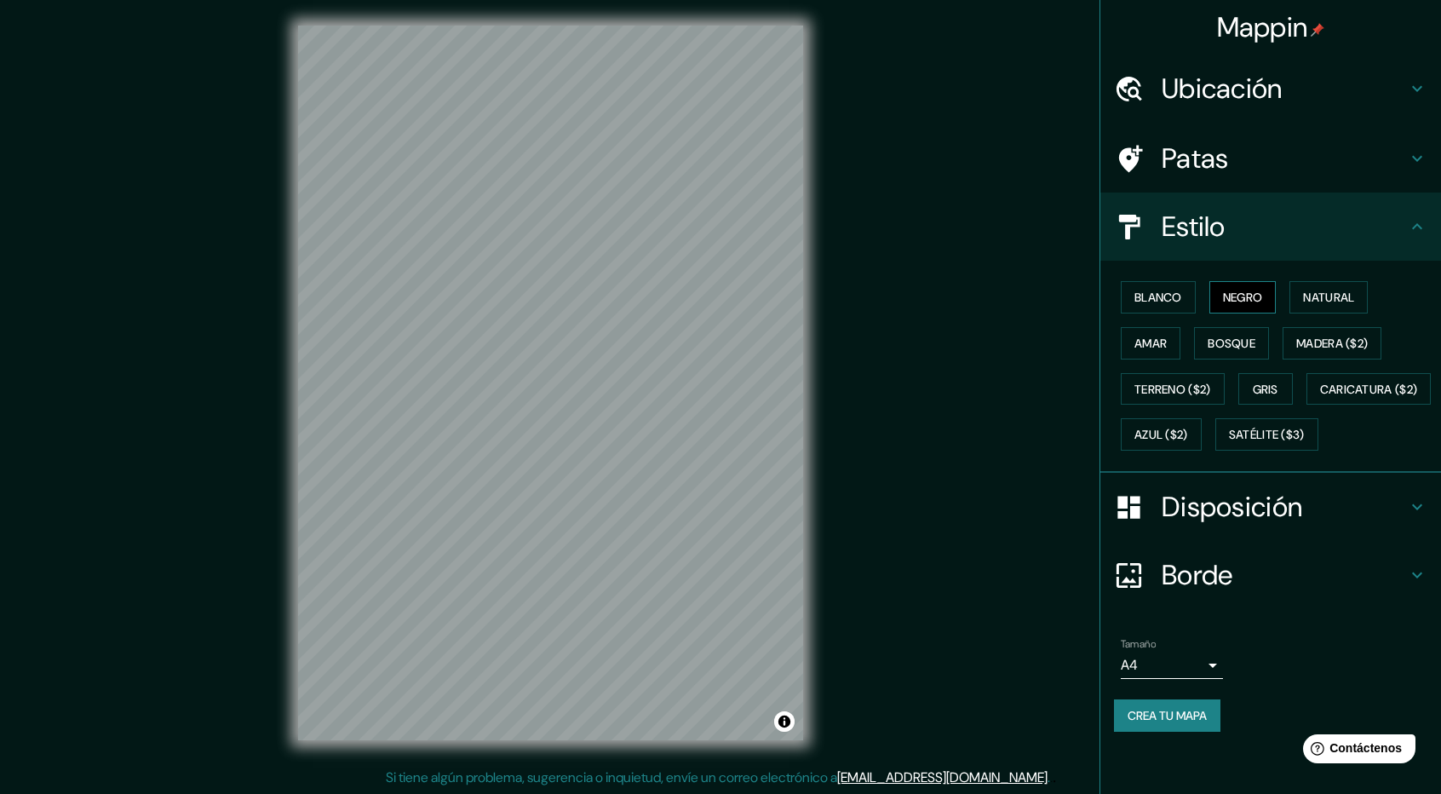
click at [1250, 296] on font "Negro" at bounding box center [1243, 296] width 40 height 15
click at [1286, 297] on div "Blanco Negro Natural Amar Bosque Madera ($2) Terreno ($2) Gris Caricatura ($2) …" at bounding box center [1277, 365] width 327 height 183
click at [1295, 300] on button "Natural" at bounding box center [1328, 297] width 78 height 32
click at [1282, 76] on font "Ubicación" at bounding box center [1221, 89] width 121 height 36
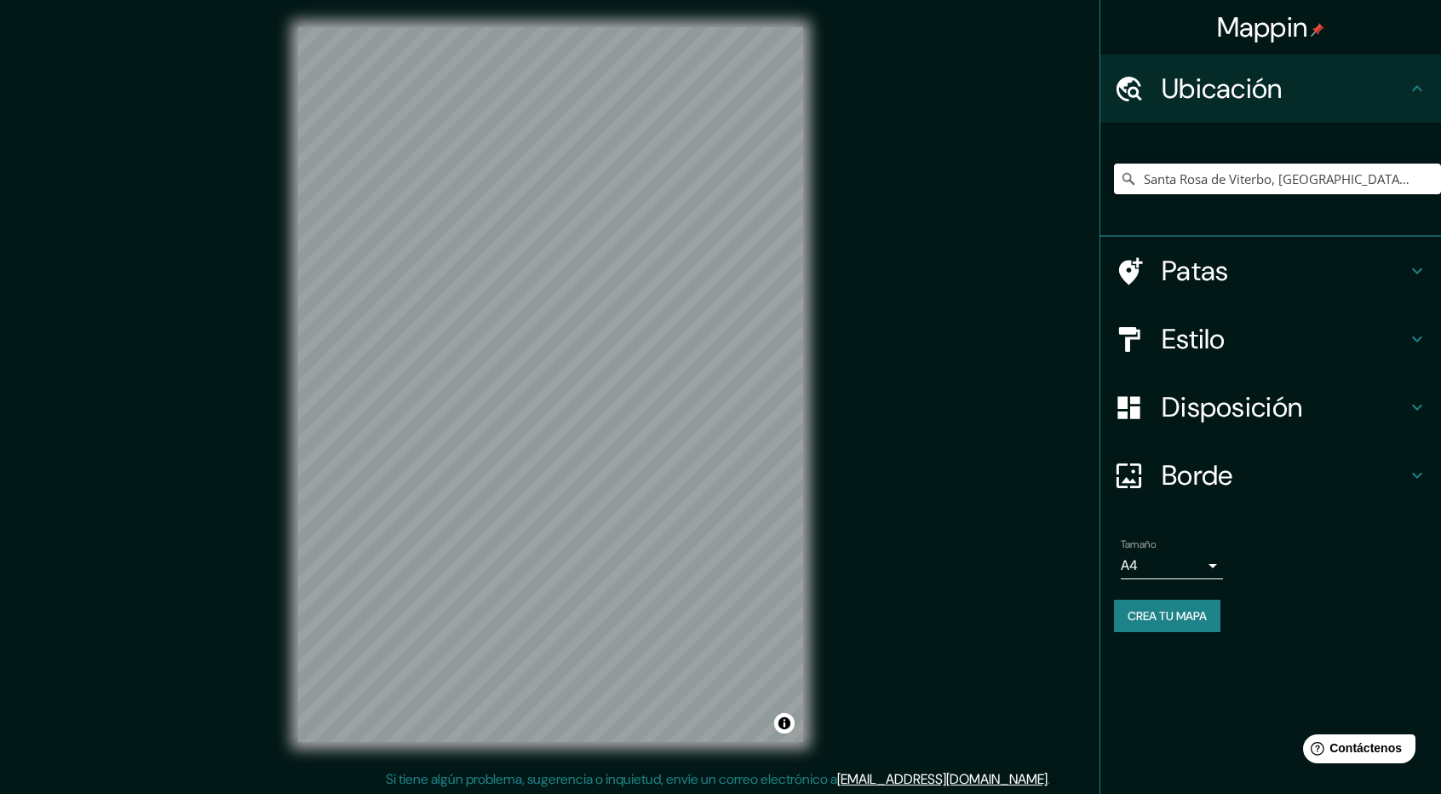
scroll to position [0, 0]
click at [1218, 181] on input "Santa Rosa de Viterbo, [GEOGRAPHIC_DATA], [GEOGRAPHIC_DATA]" at bounding box center [1277, 178] width 327 height 31
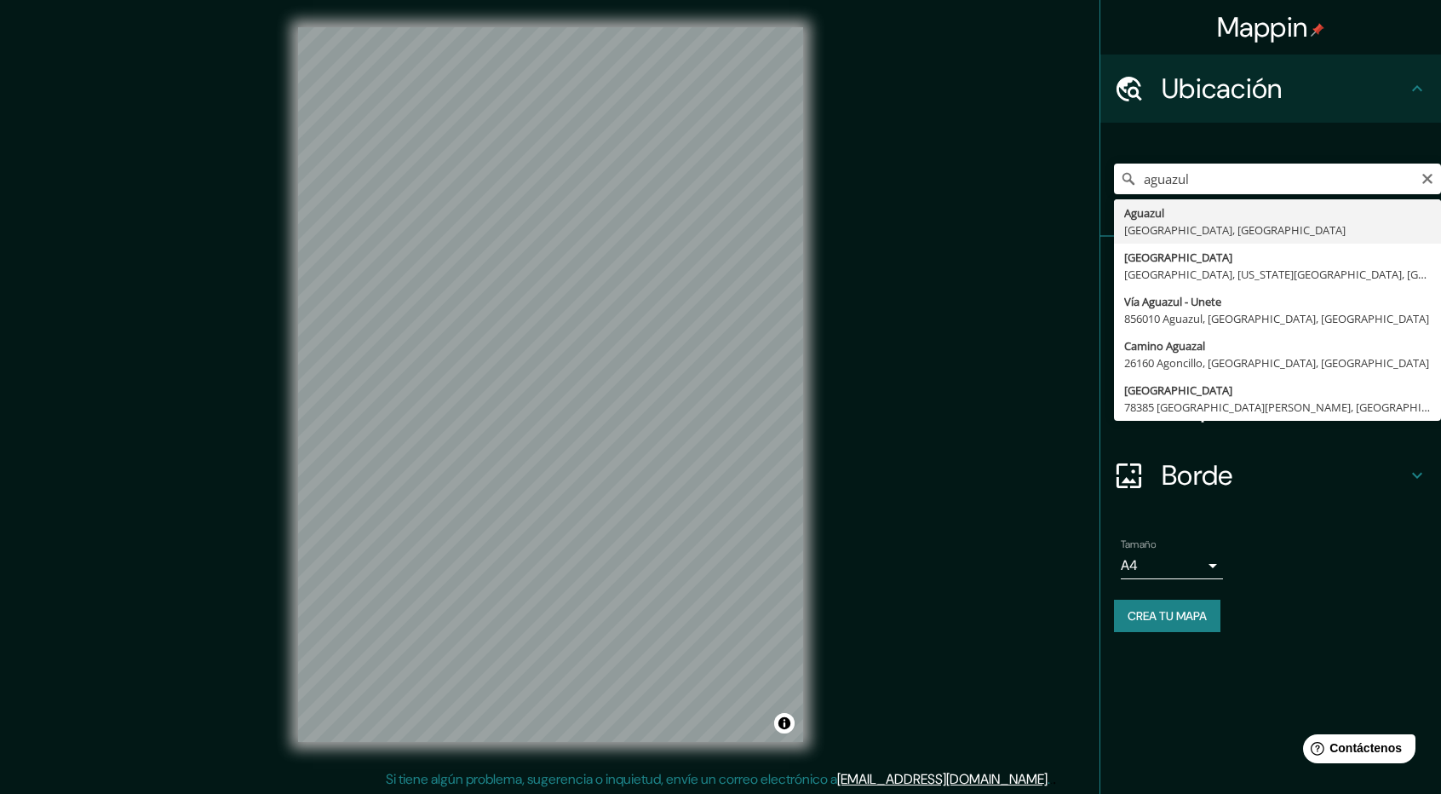
type input "Aguazul, [GEOGRAPHIC_DATA], [GEOGRAPHIC_DATA]"
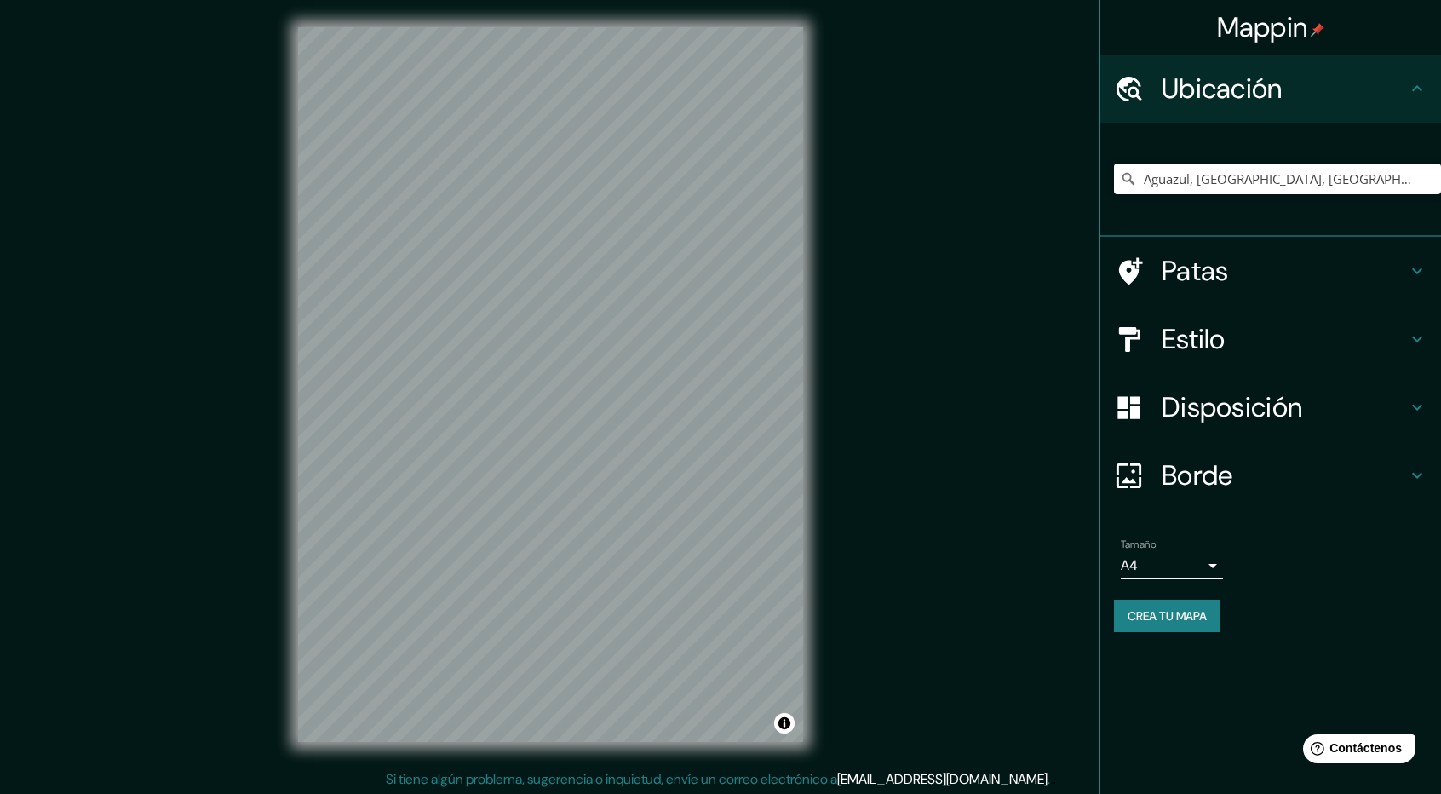
click at [1241, 344] on h4 "Estilo" at bounding box center [1283, 339] width 245 height 34
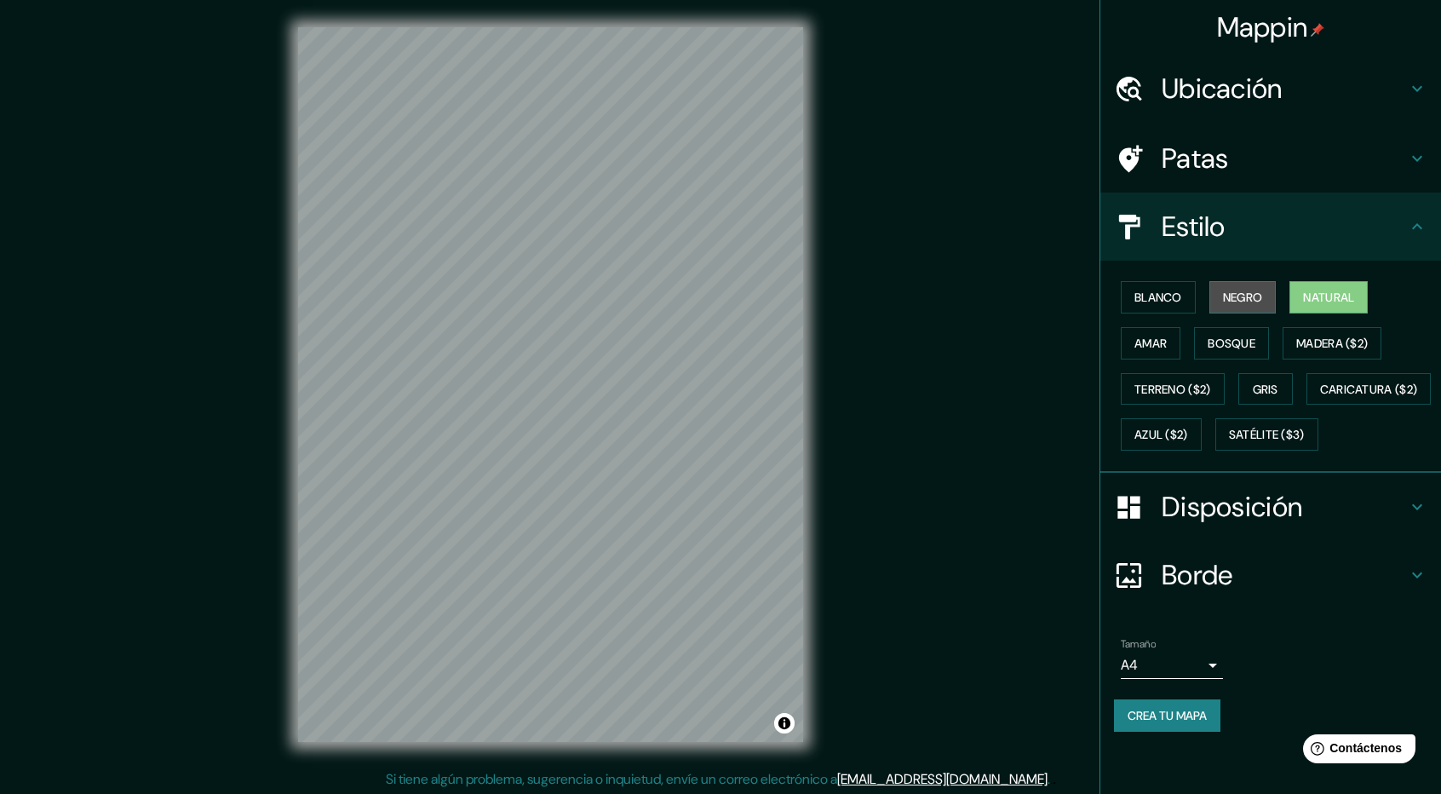
click at [1260, 288] on font "Negro" at bounding box center [1243, 297] width 40 height 22
click at [1172, 281] on button "Blanco" at bounding box center [1157, 297] width 75 height 32
click at [1344, 295] on font "Natural" at bounding box center [1328, 296] width 51 height 15
click at [1202, 89] on font "Ubicación" at bounding box center [1221, 89] width 121 height 36
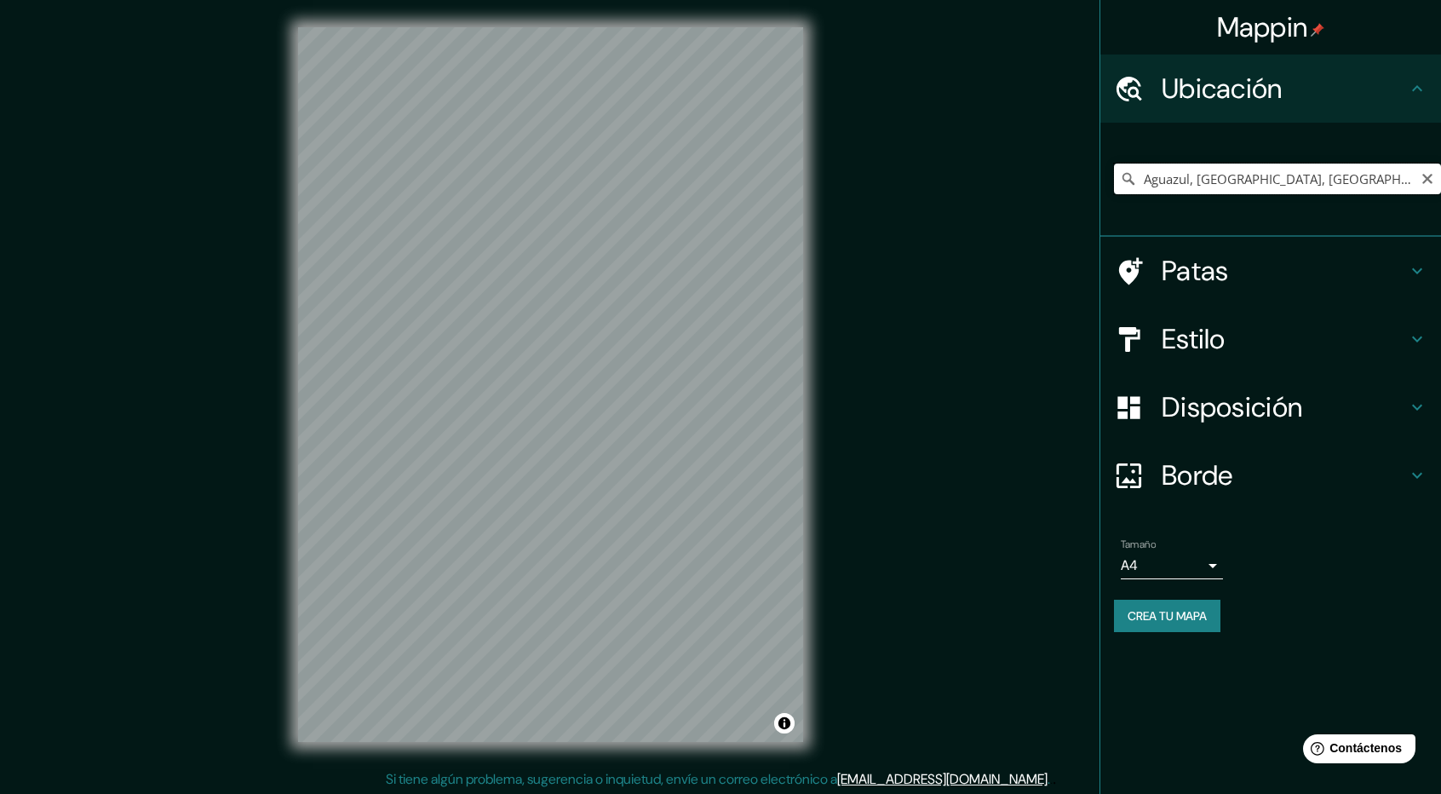
click at [1224, 175] on input "Aguazul, [GEOGRAPHIC_DATA], [GEOGRAPHIC_DATA]" at bounding box center [1277, 178] width 327 height 31
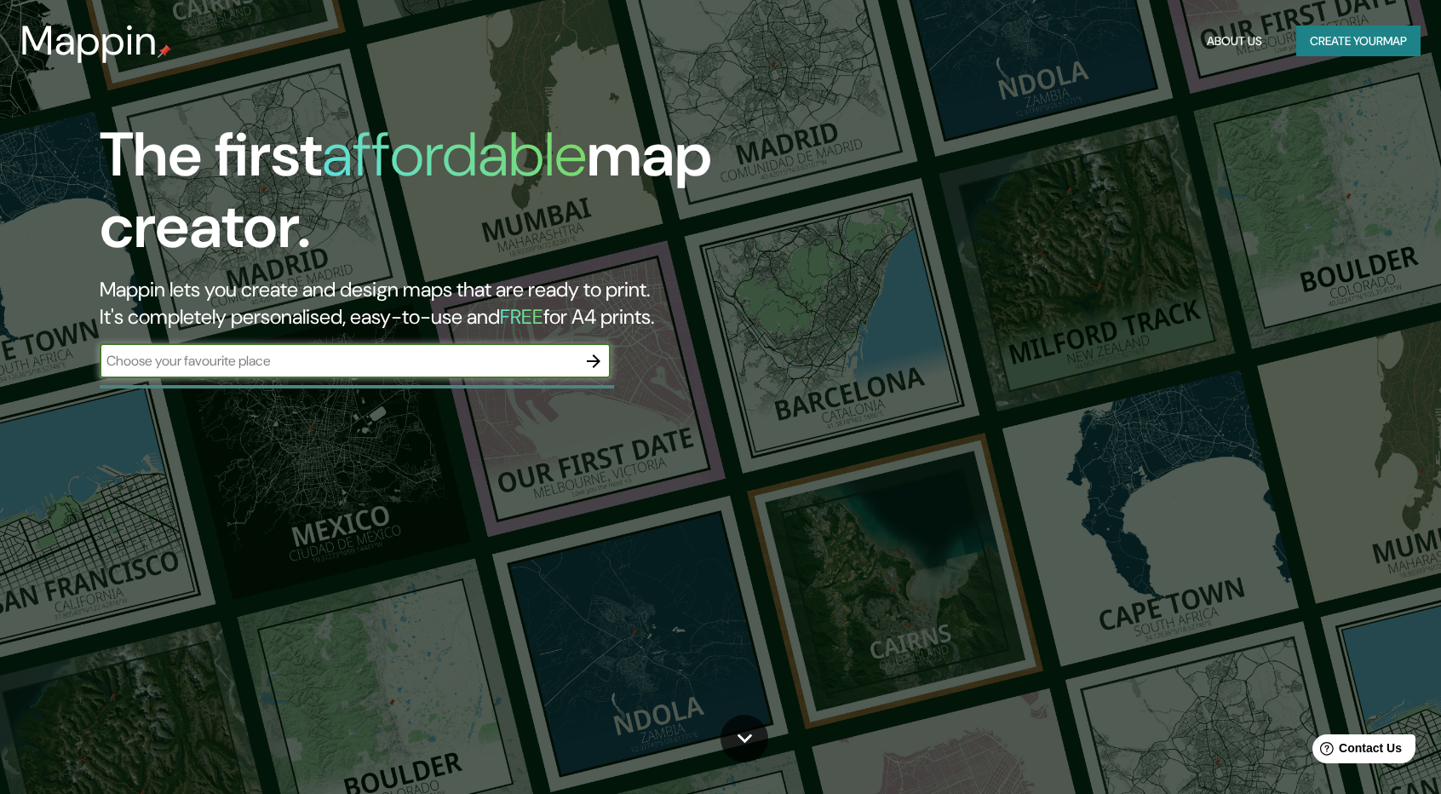
click at [1368, 28] on button "Create your map" at bounding box center [1358, 42] width 124 height 32
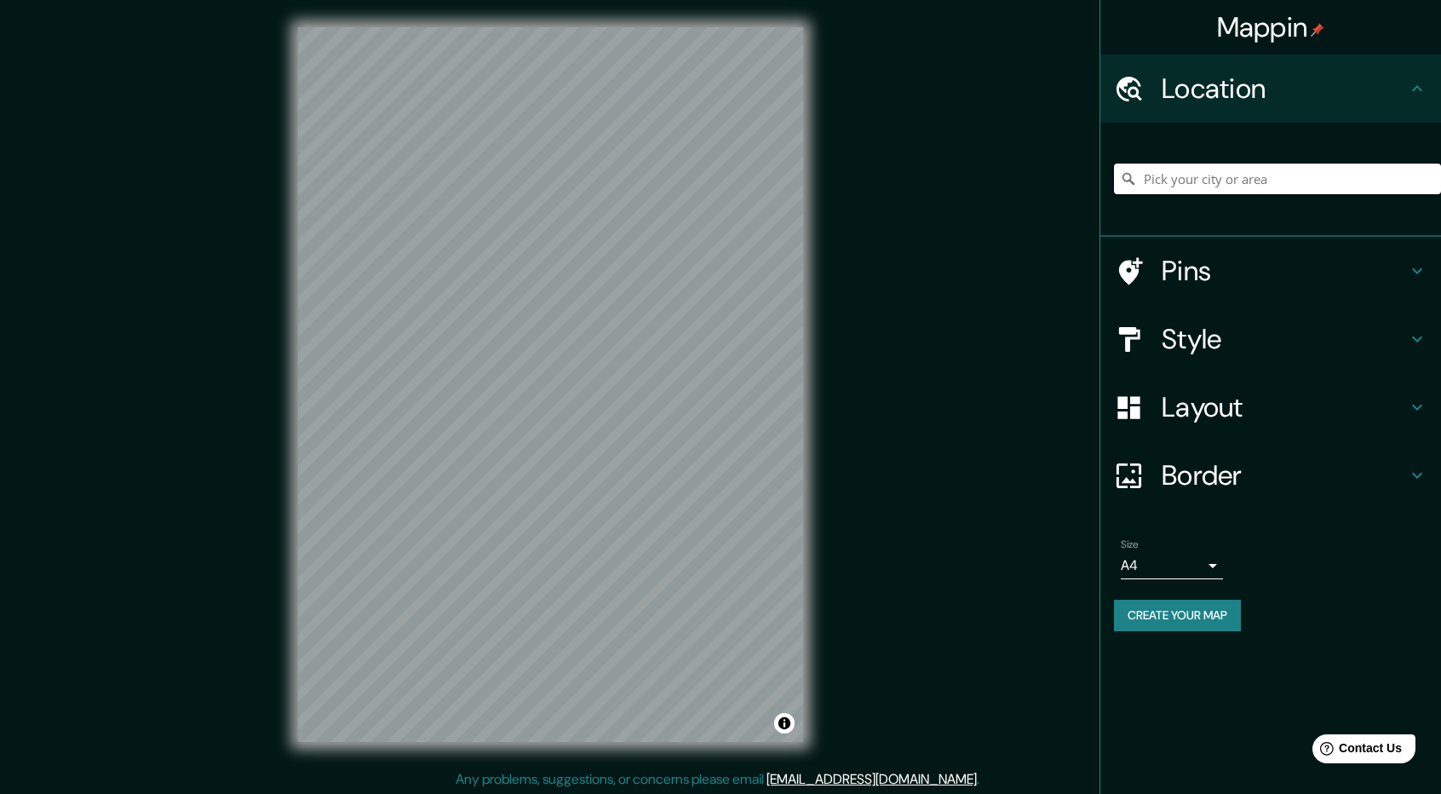
click at [1267, 175] on input "Pick your city or area" at bounding box center [1277, 178] width 327 height 31
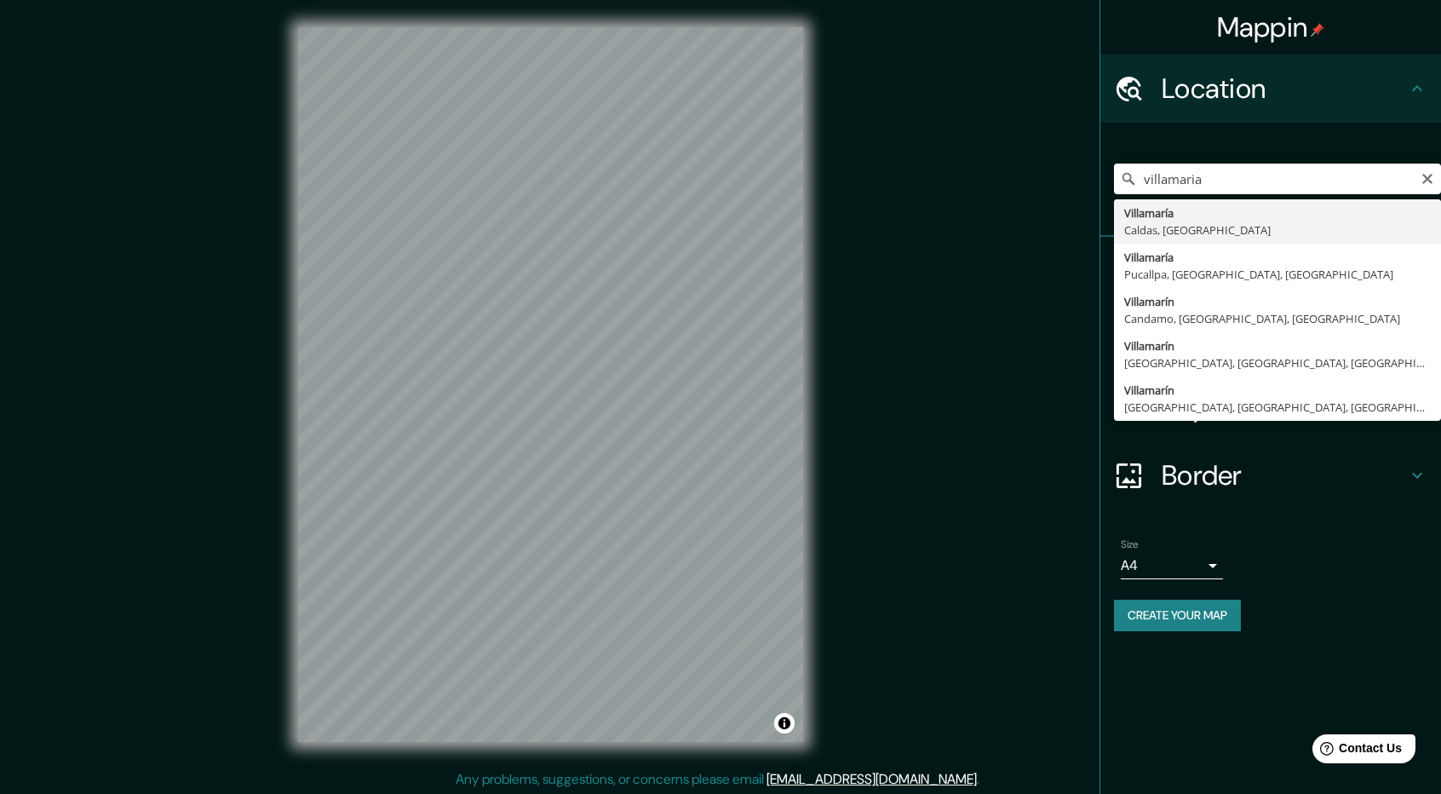
type input "Villamaría, Caldas, Colombia"
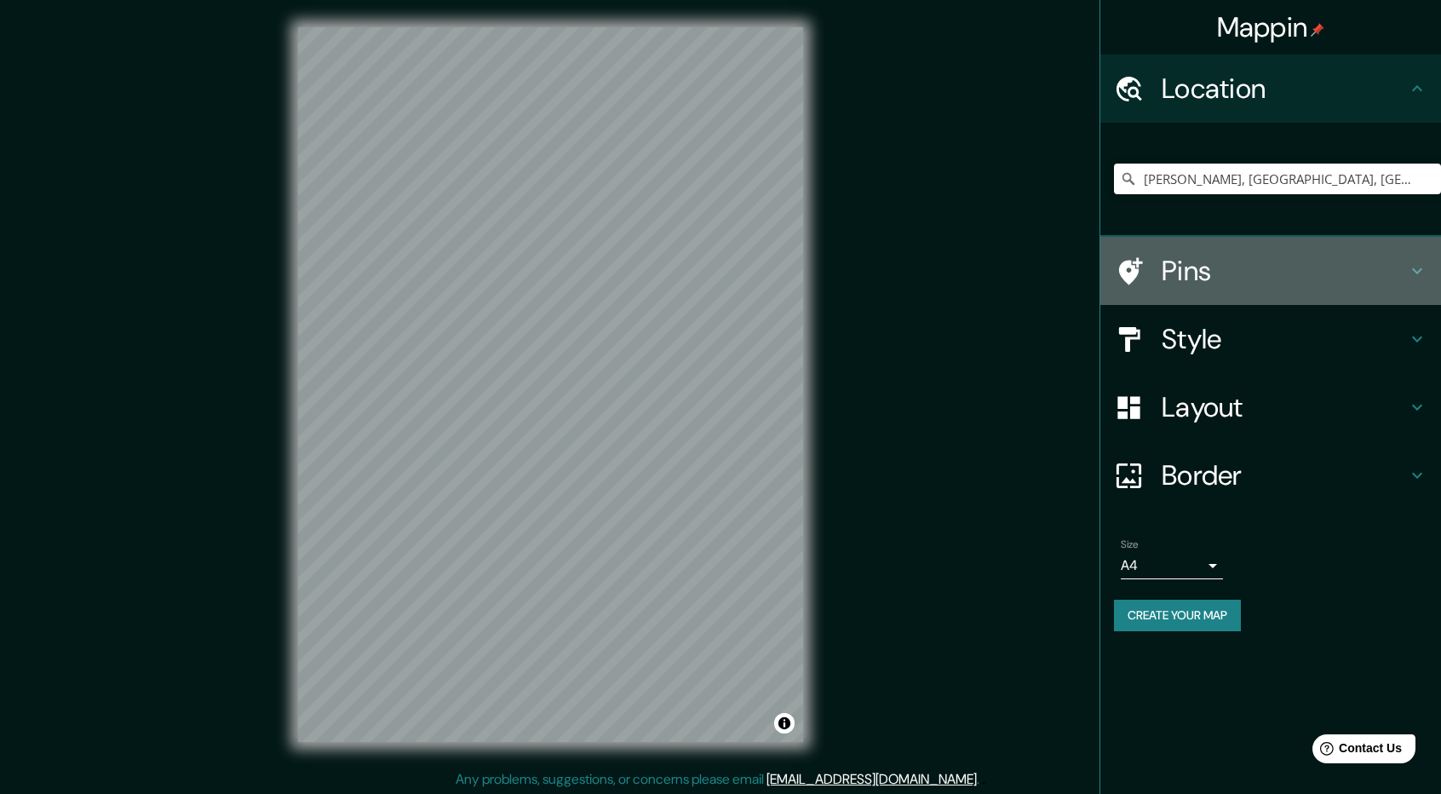
click at [1245, 261] on h4 "Pins" at bounding box center [1283, 271] width 245 height 34
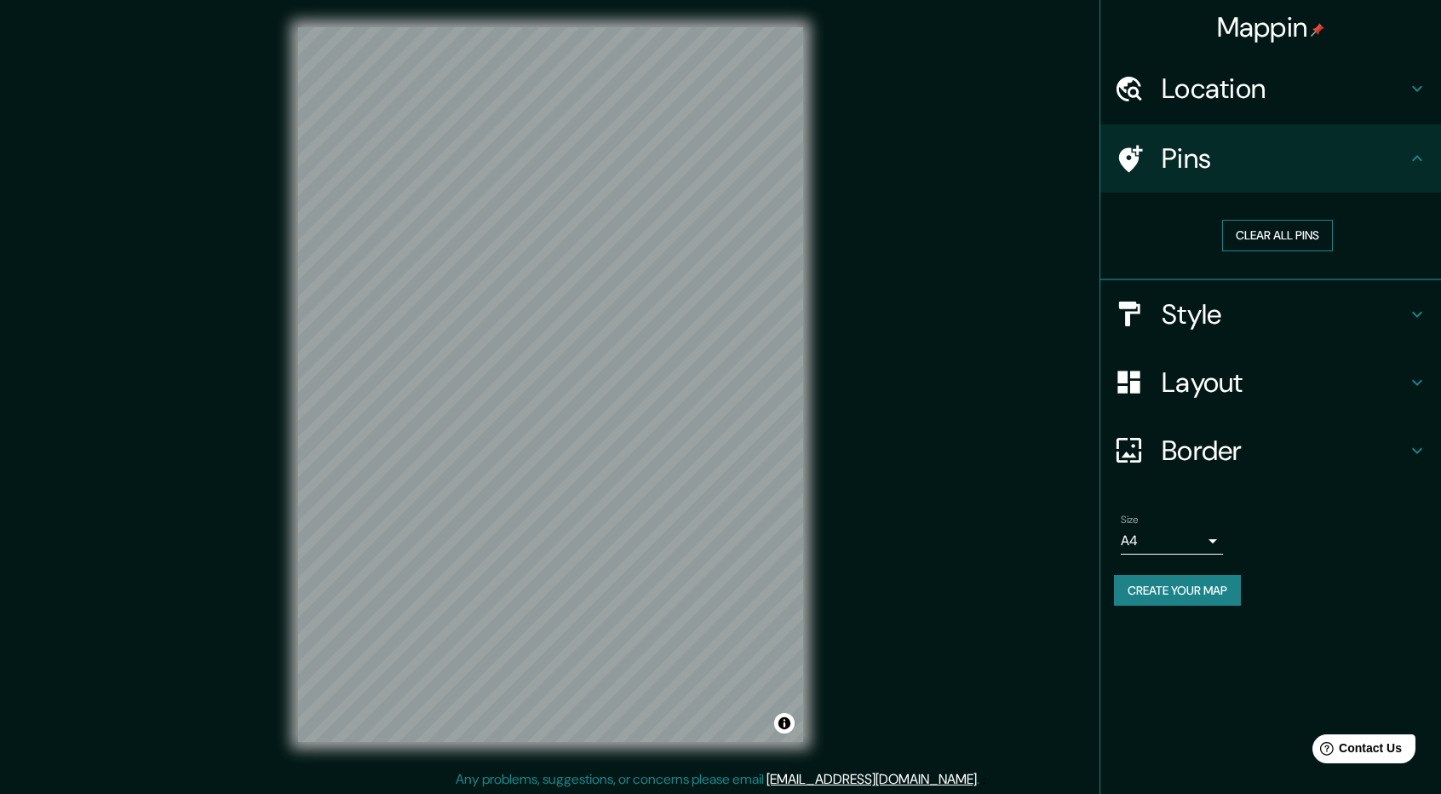
click at [1293, 241] on button "Clear all pins" at bounding box center [1277, 236] width 111 height 32
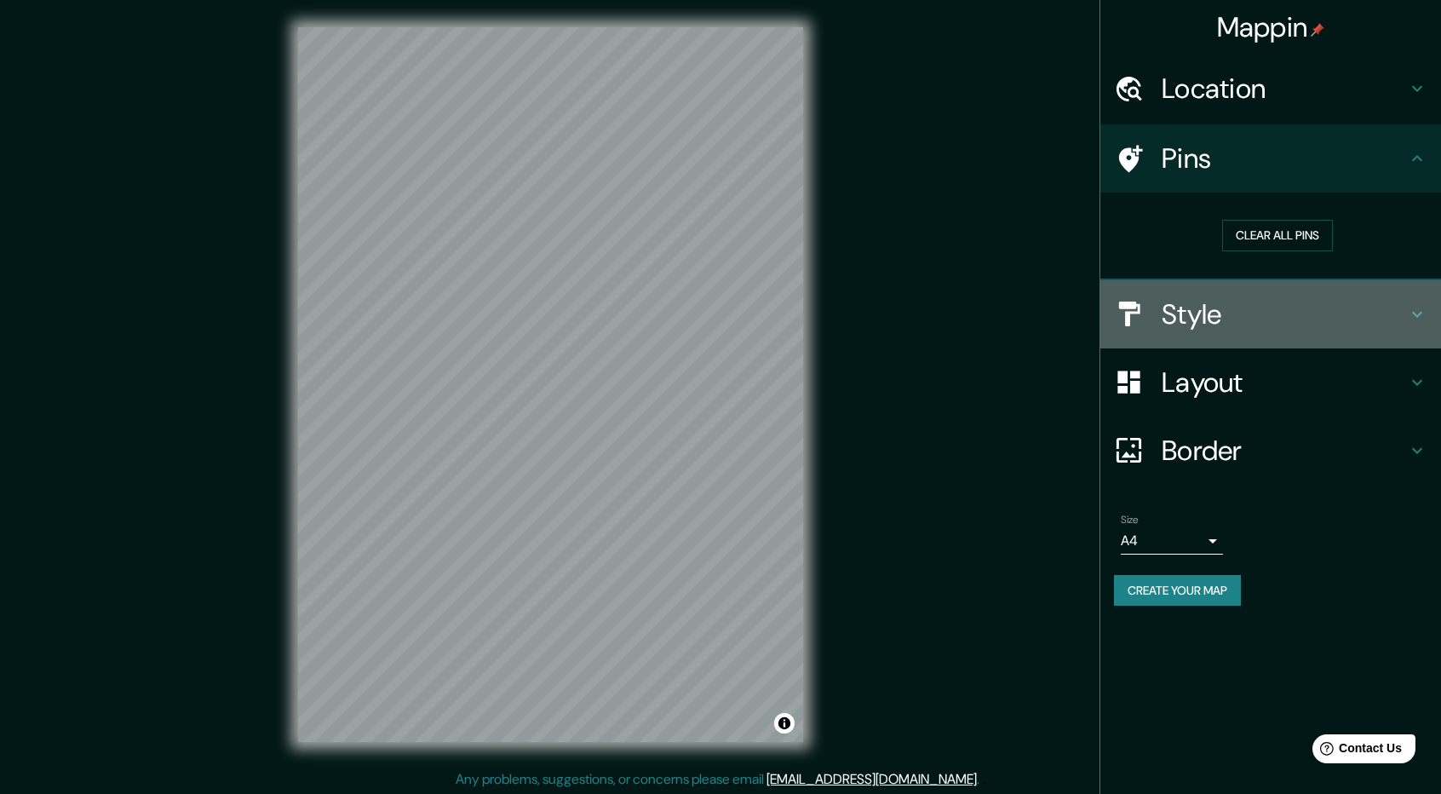
click at [1226, 313] on h4 "Style" at bounding box center [1283, 314] width 245 height 34
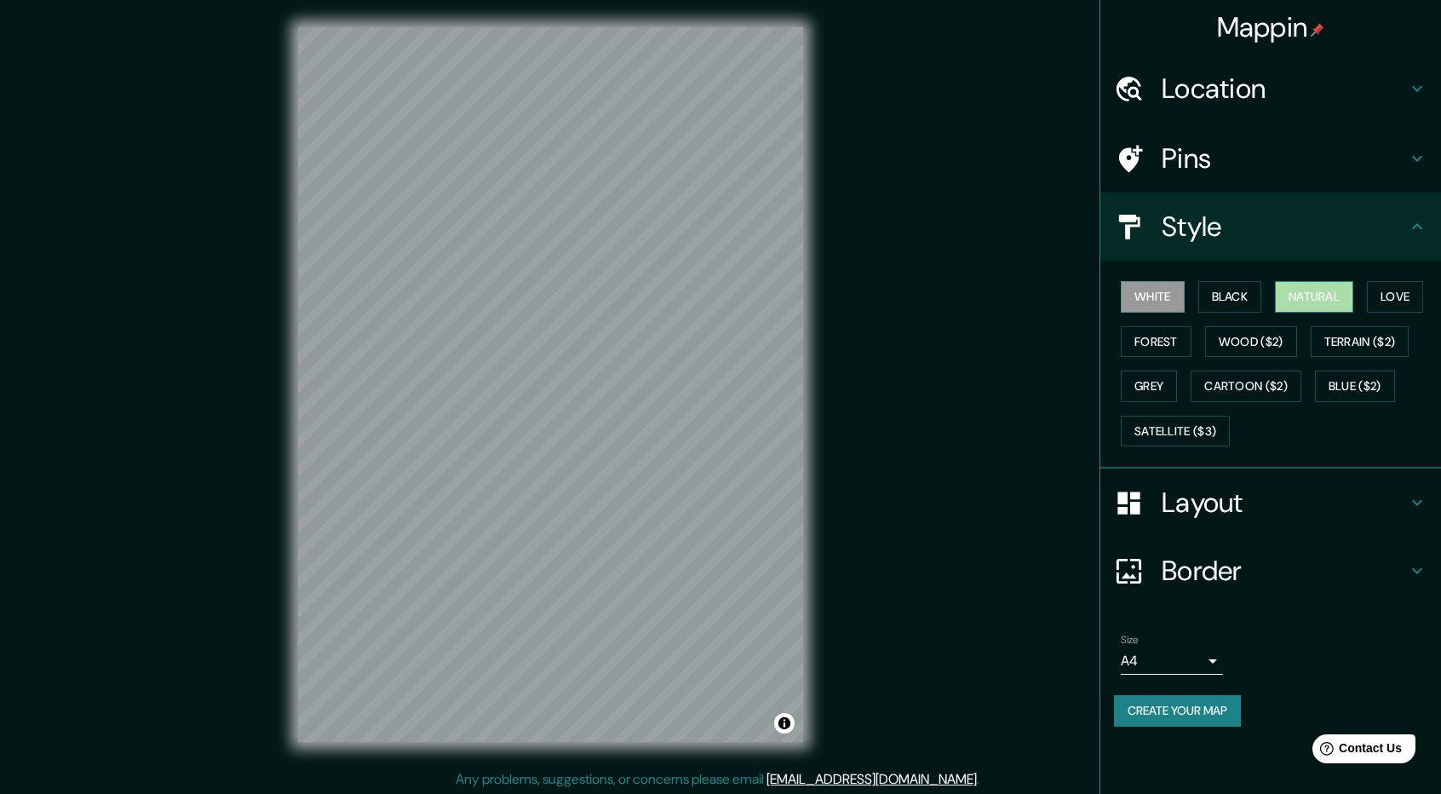
click at [1330, 290] on button "Natural" at bounding box center [1314, 297] width 78 height 32
click at [1229, 294] on button "Black" at bounding box center [1230, 297] width 64 height 32
